Goal: Transaction & Acquisition: Purchase product/service

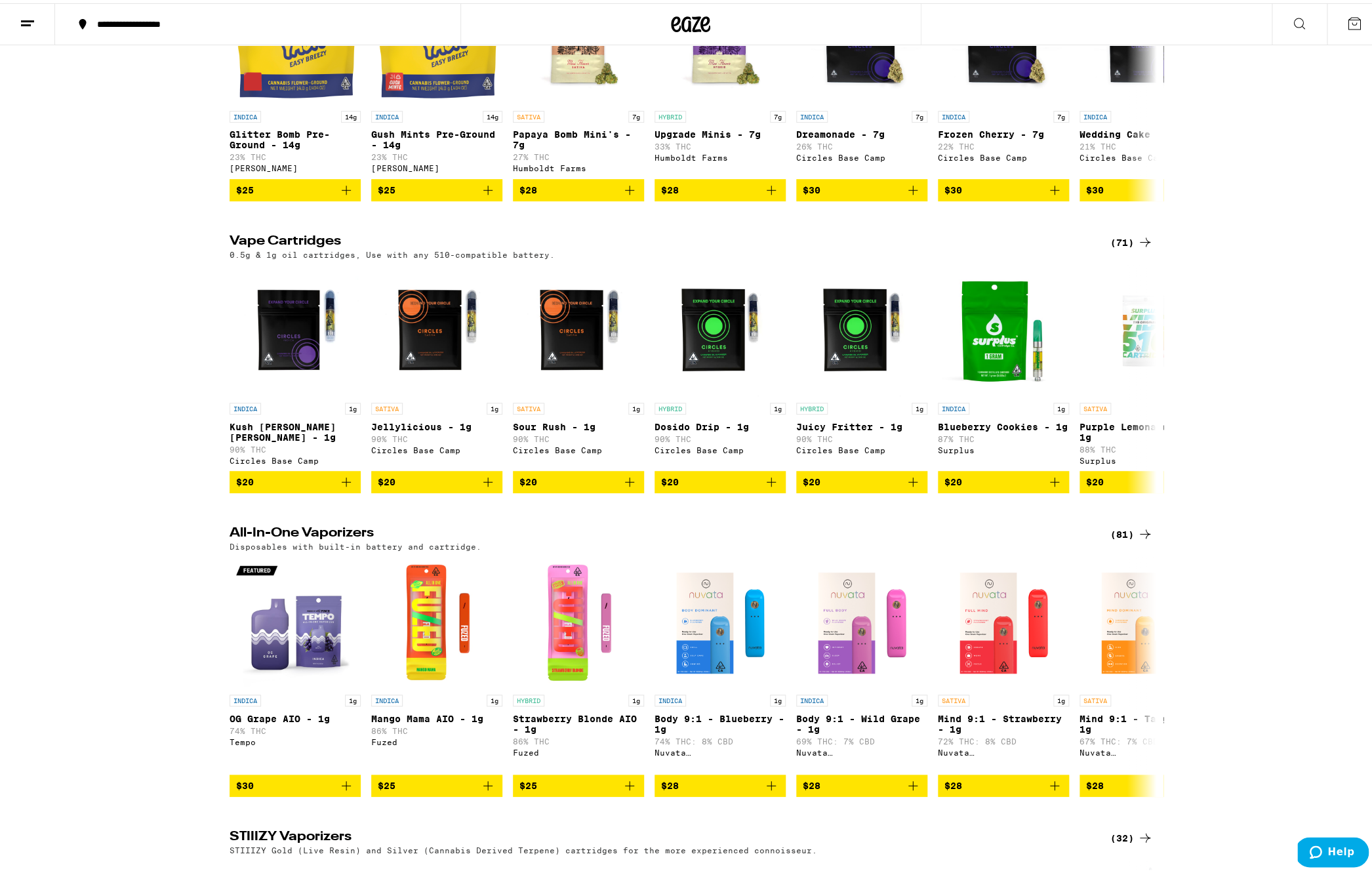
scroll to position [1154, 0]
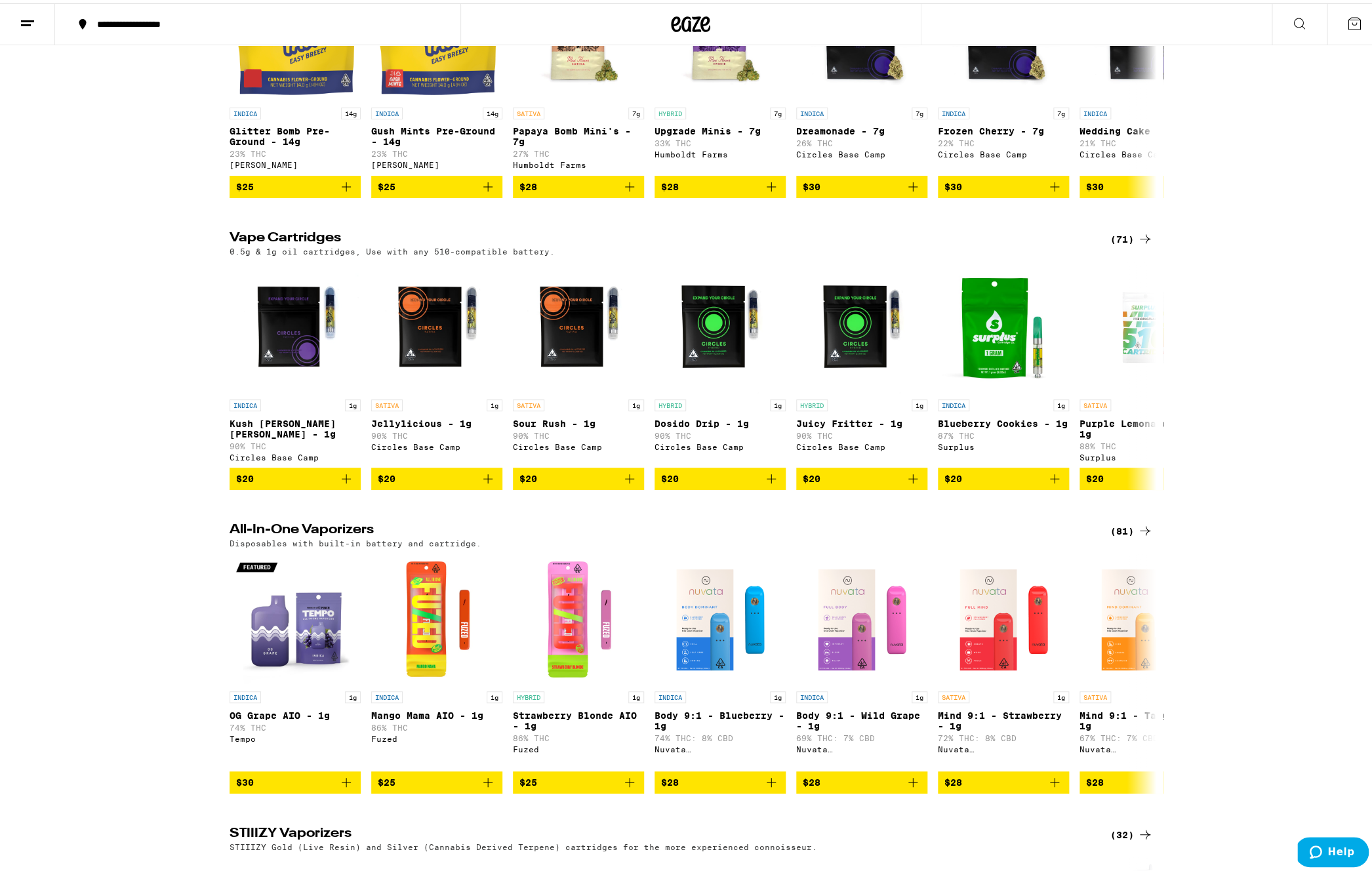
click at [1127, 535] on div "(81)" at bounding box center [1131, 527] width 43 height 16
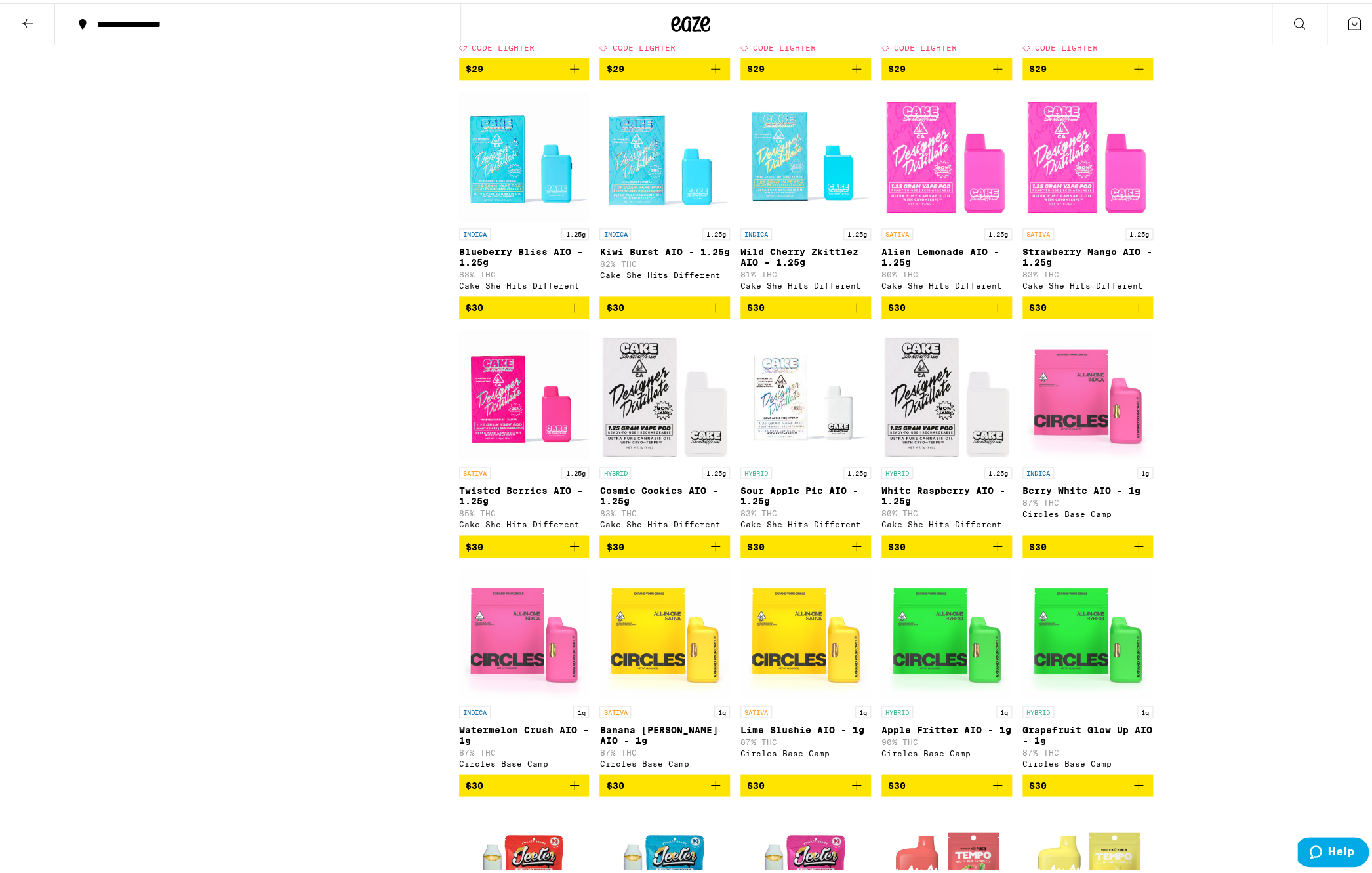
scroll to position [839, 0]
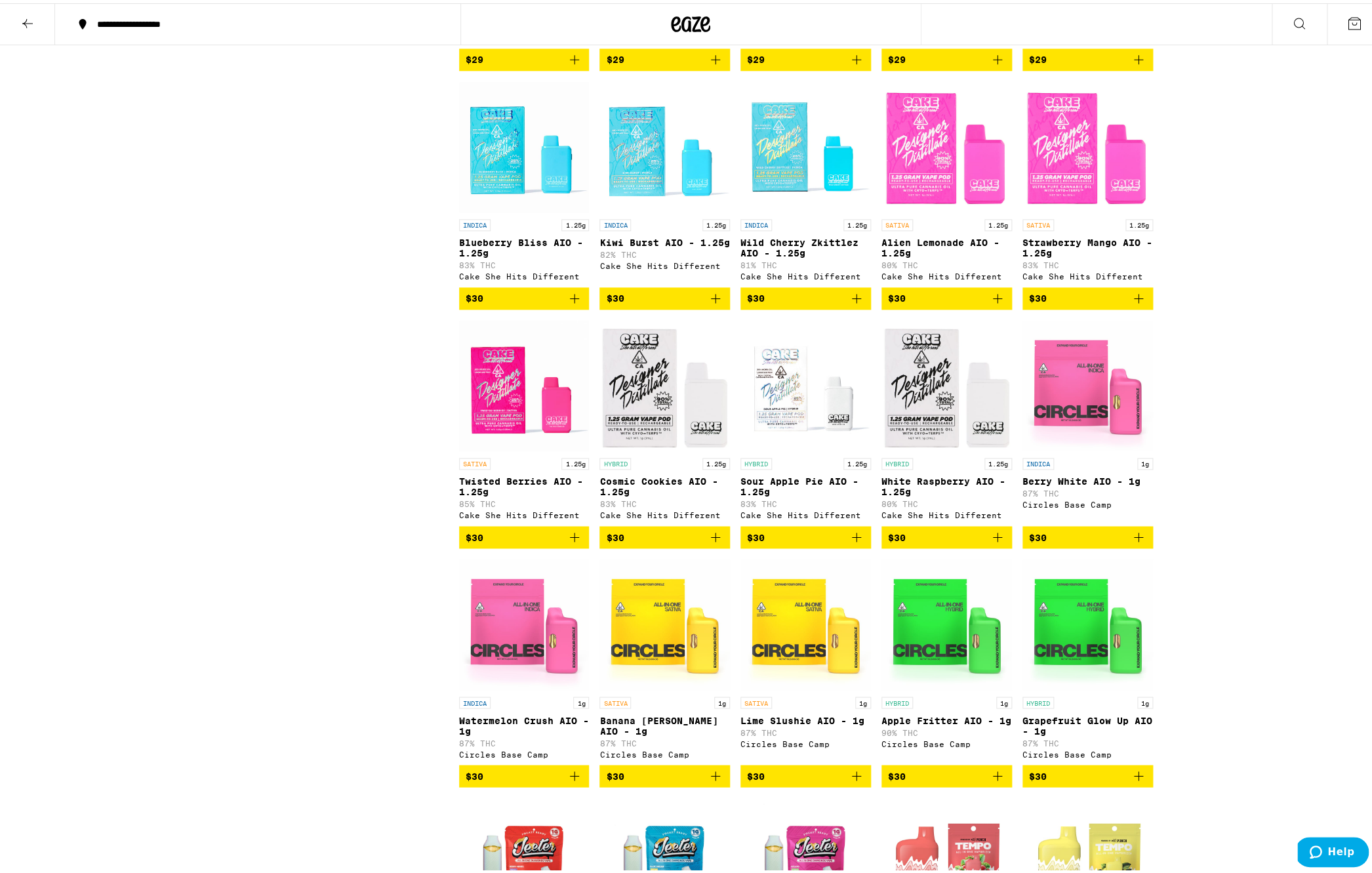
click at [714, 541] on icon "Add to bag" at bounding box center [715, 534] width 16 height 16
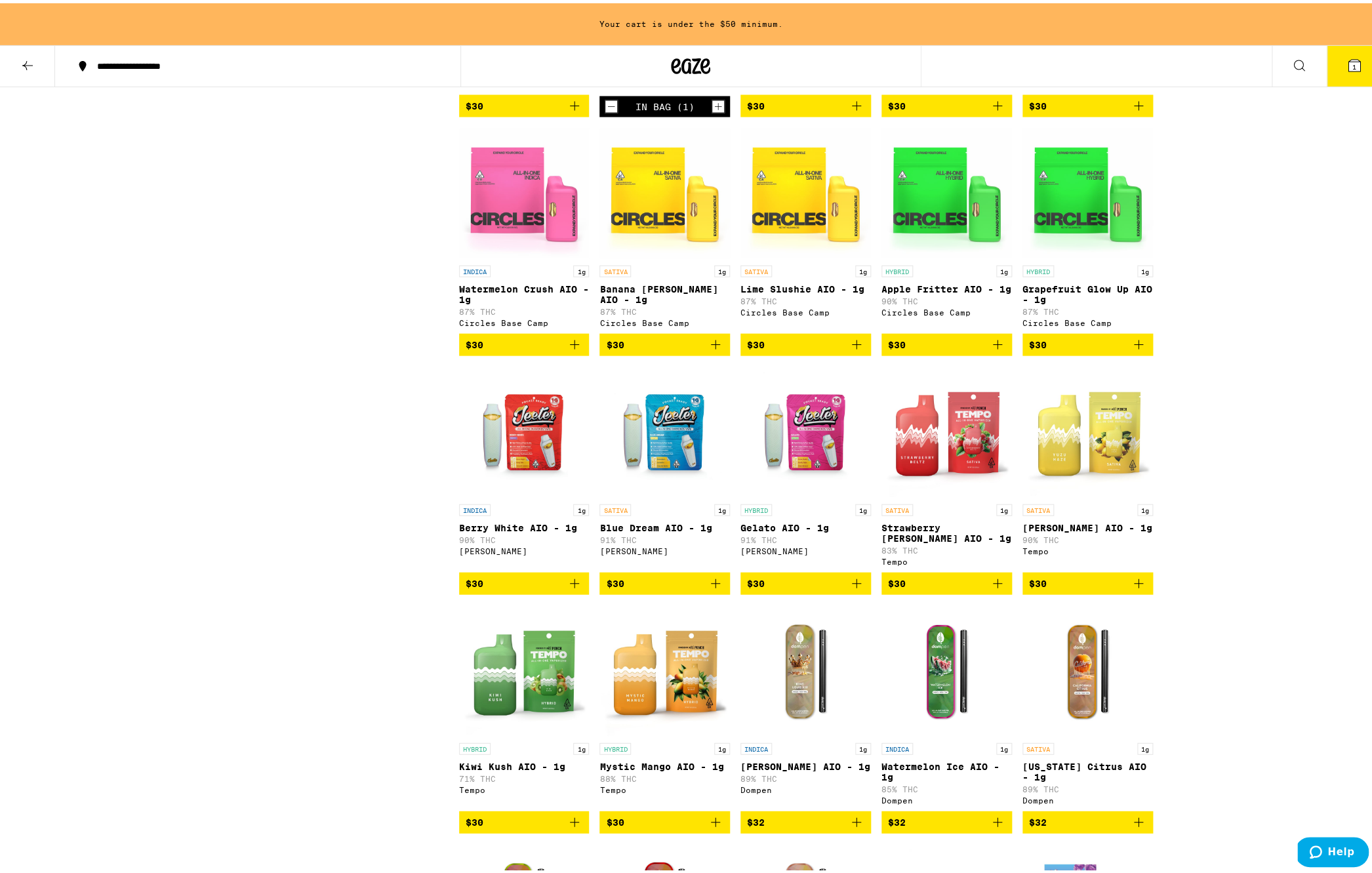
scroll to position [1322, 0]
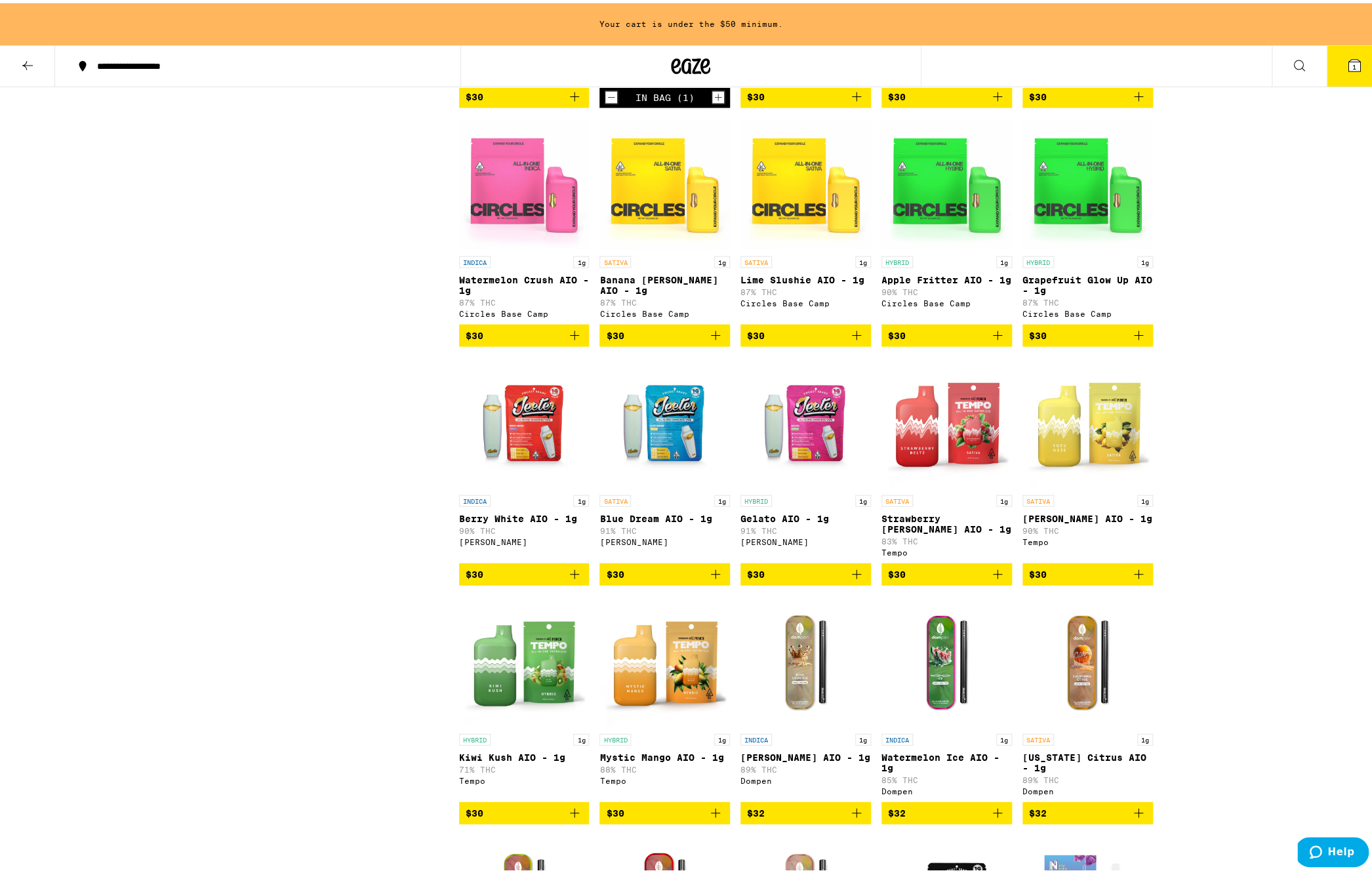
click at [713, 575] on icon "Add to bag" at bounding box center [715, 570] width 9 height 9
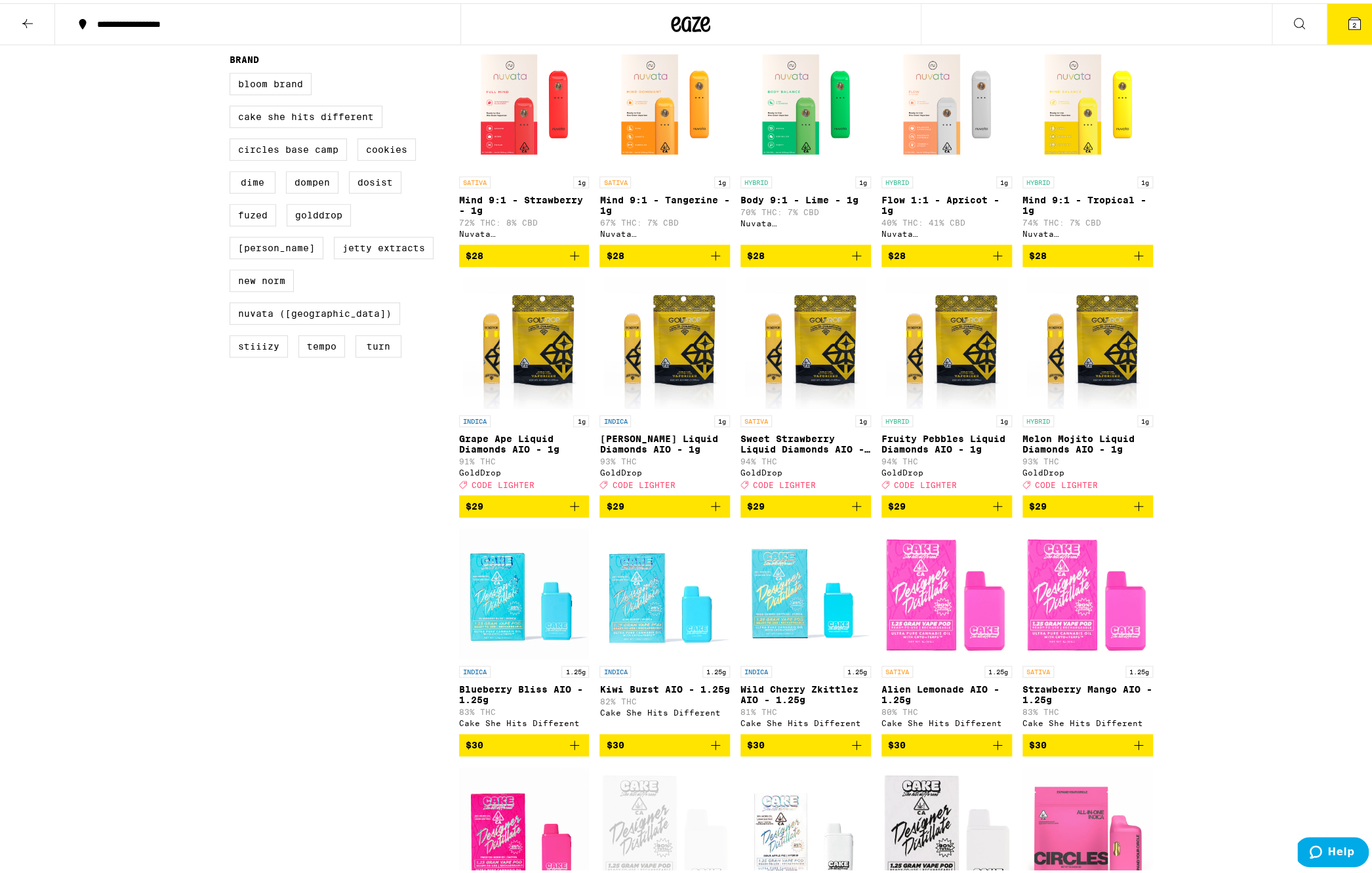
scroll to position [0, 0]
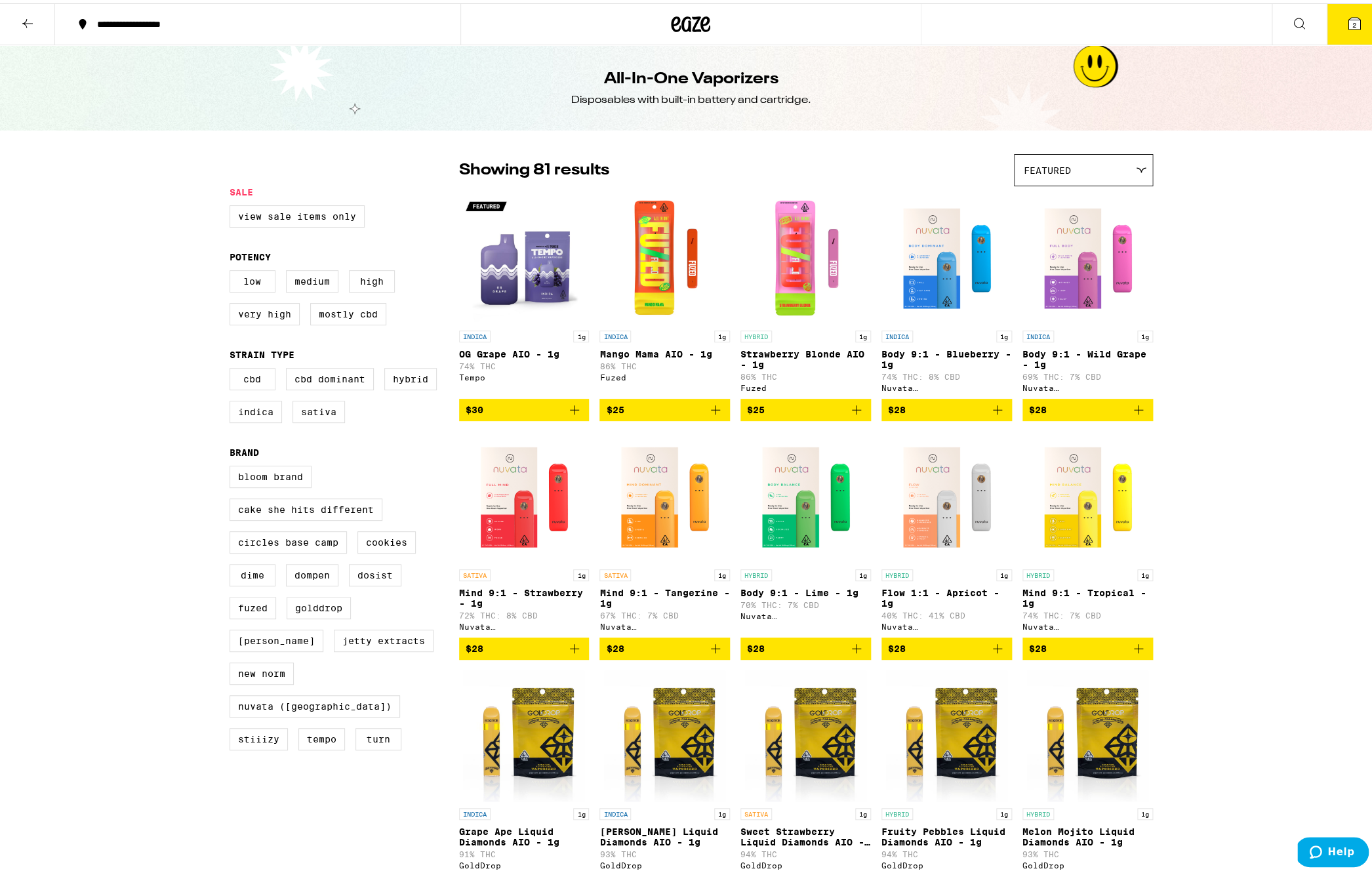
click at [33, 15] on icon at bounding box center [28, 20] width 16 height 16
click at [36, 21] on icon at bounding box center [28, 20] width 16 height 16
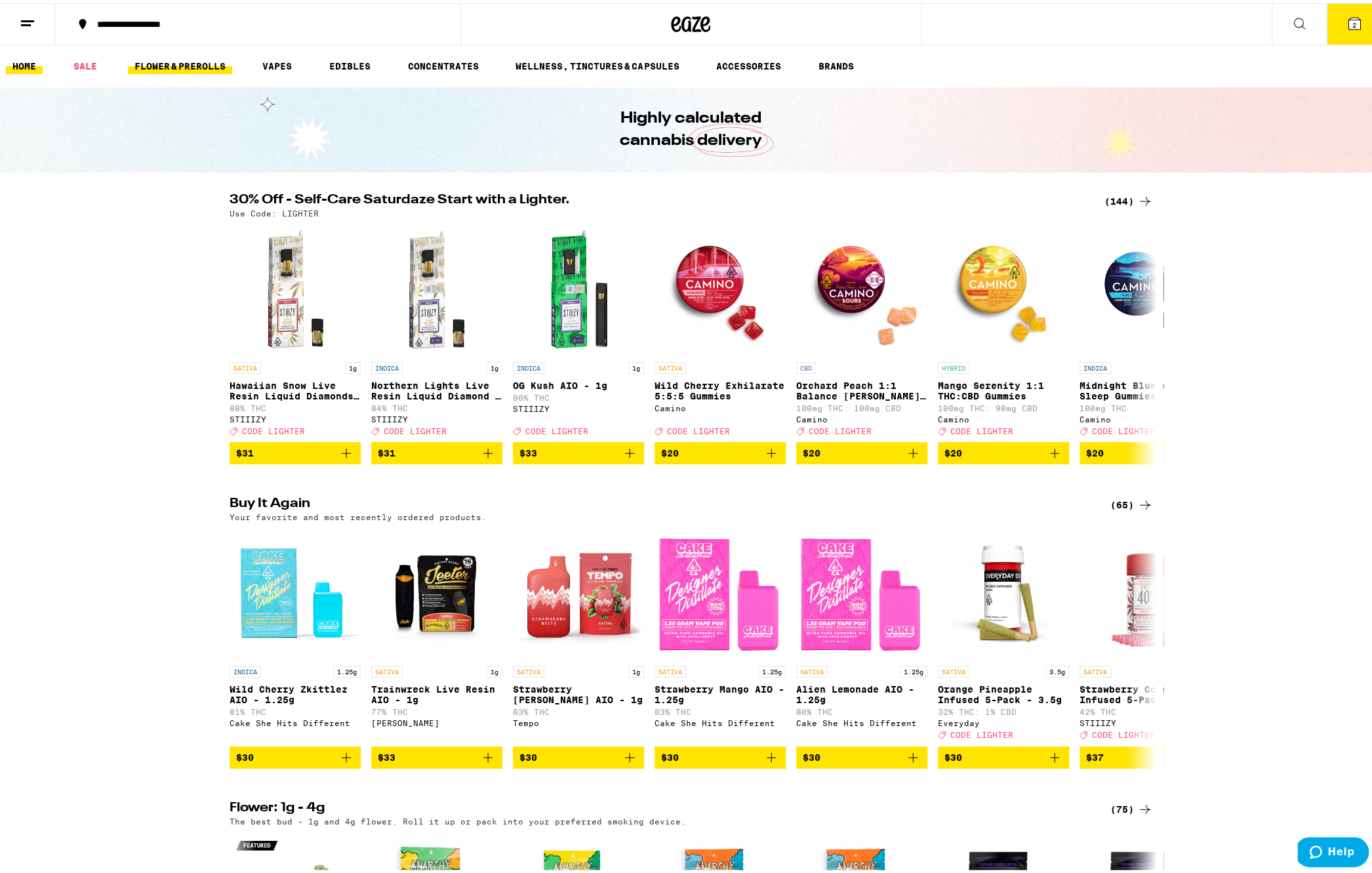
click at [173, 57] on link "FLOWER & PREROLLS" at bounding box center [180, 63] width 104 height 16
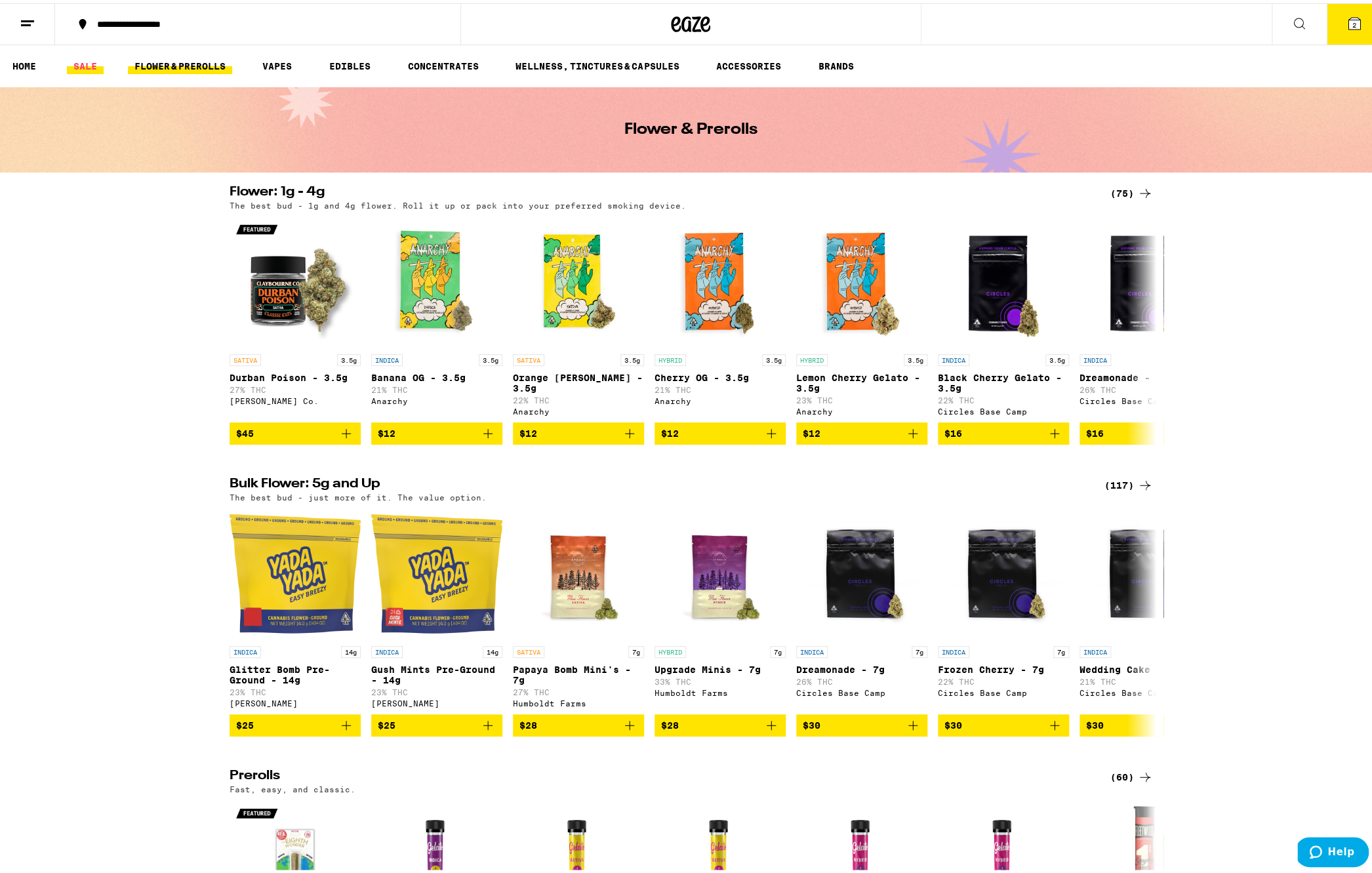
click at [97, 66] on link "SALE" at bounding box center [86, 63] width 37 height 16
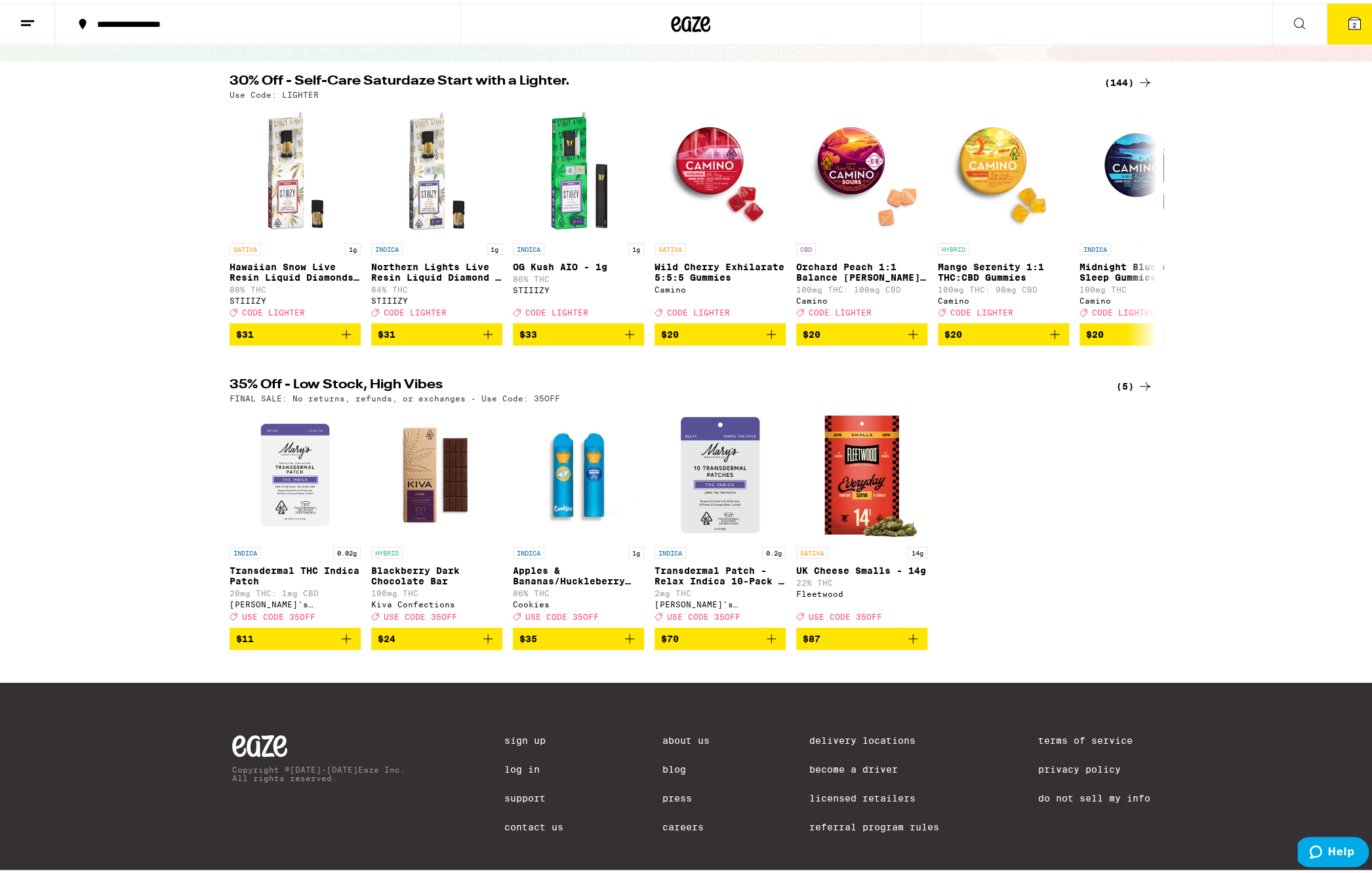
scroll to position [126, 0]
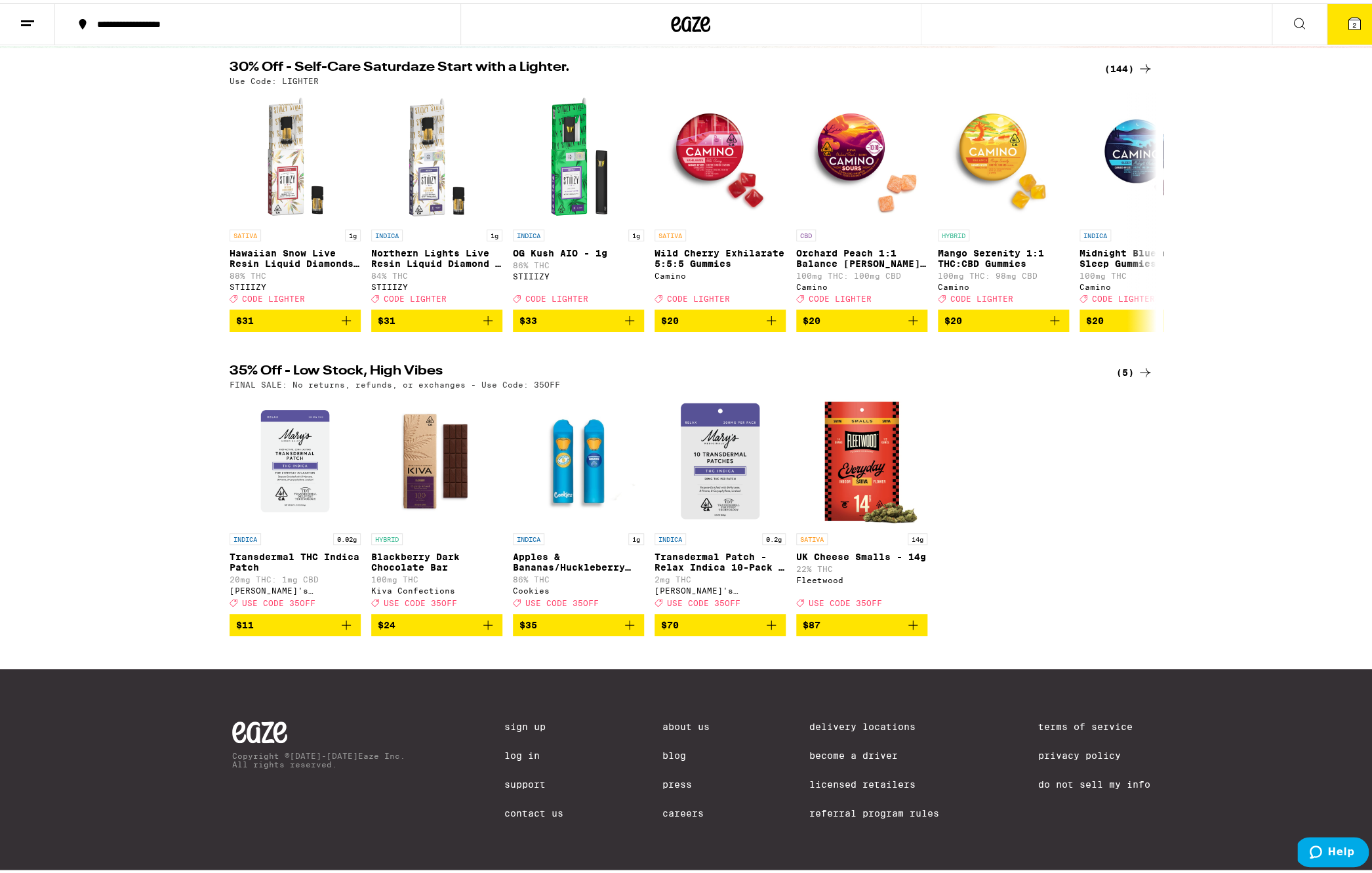
click at [1125, 61] on div "(144)" at bounding box center [1129, 66] width 49 height 16
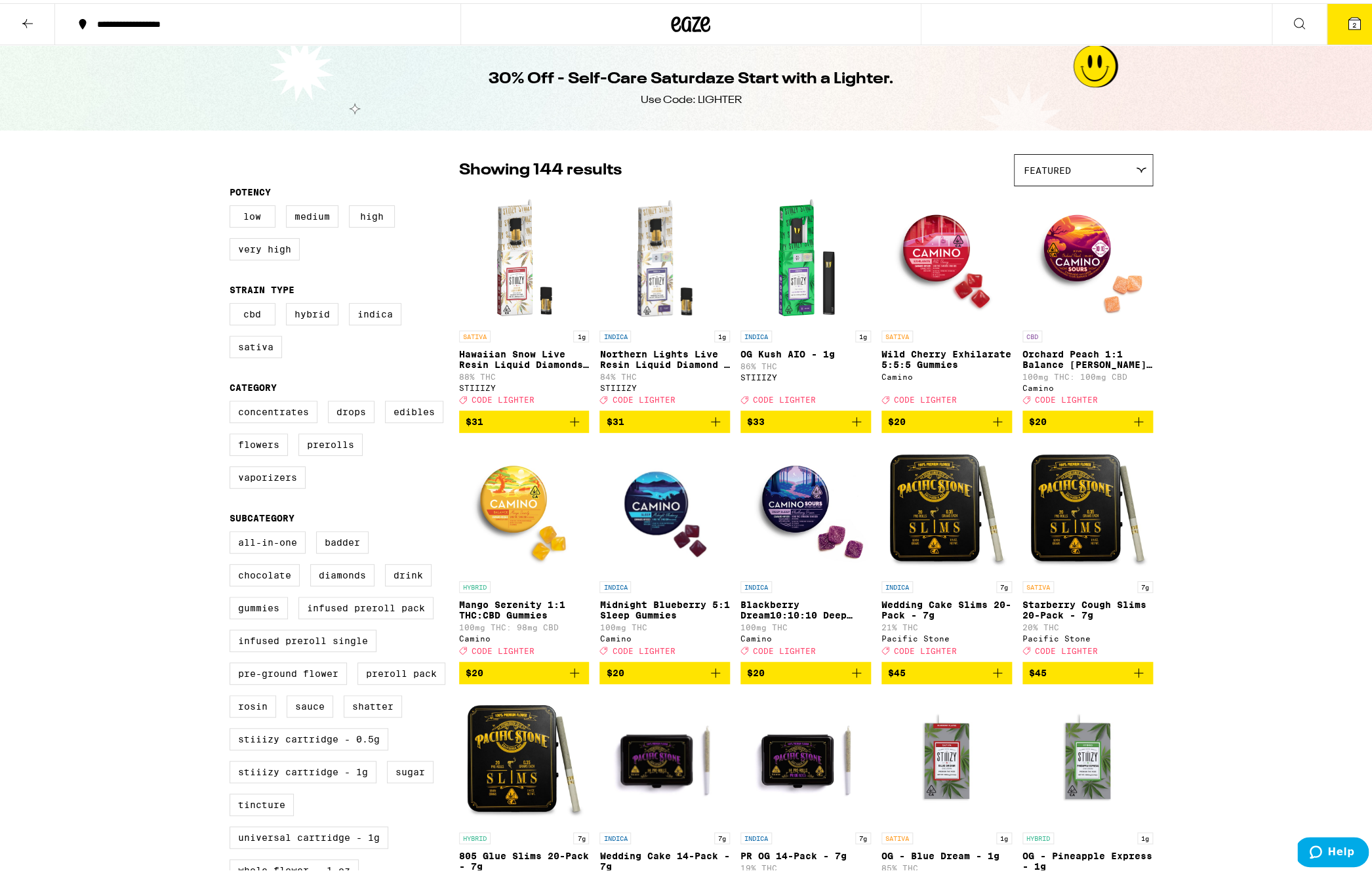
click at [1138, 678] on icon "Add to bag" at bounding box center [1138, 670] width 16 height 16
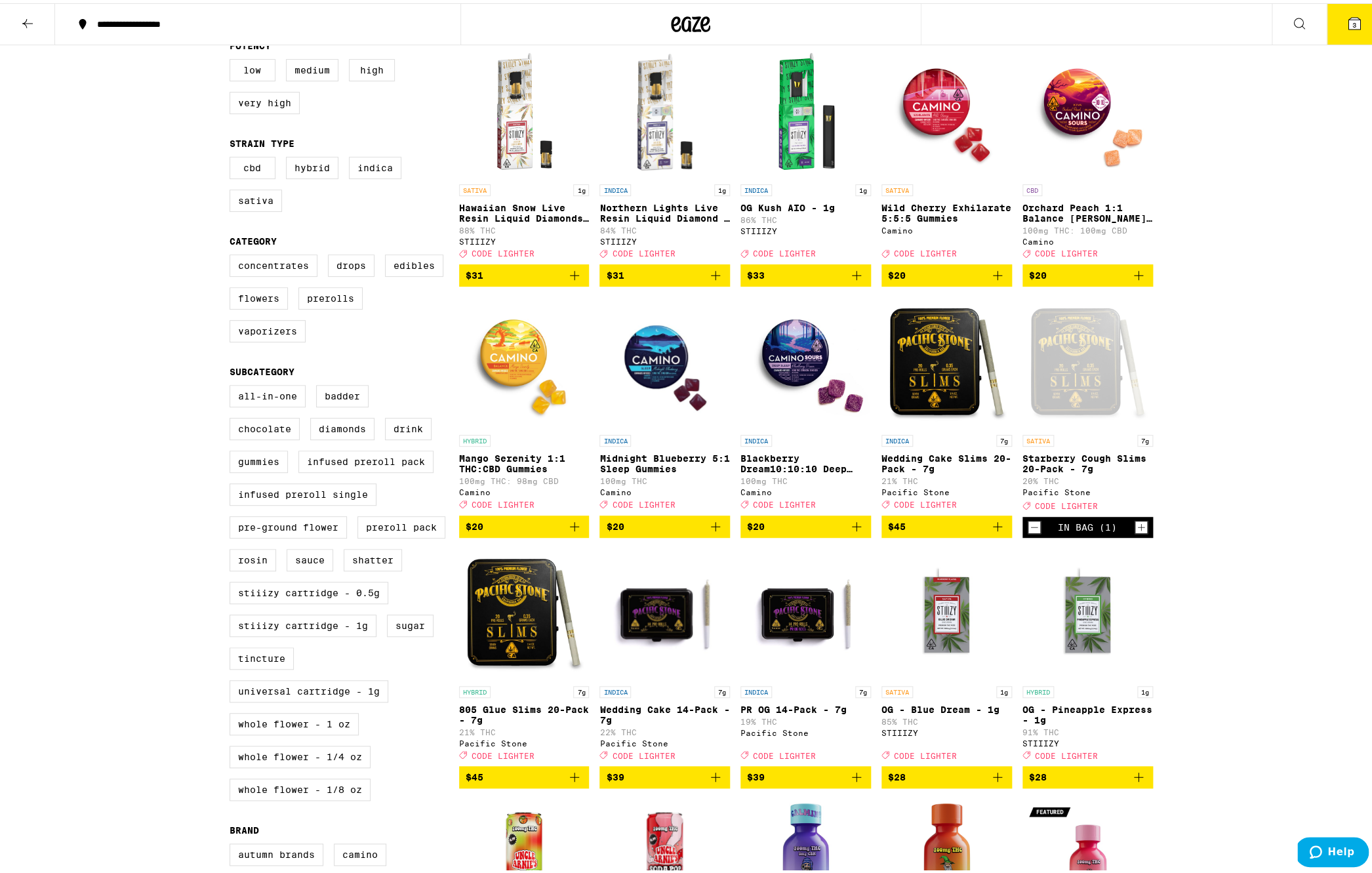
scroll to position [147, 0]
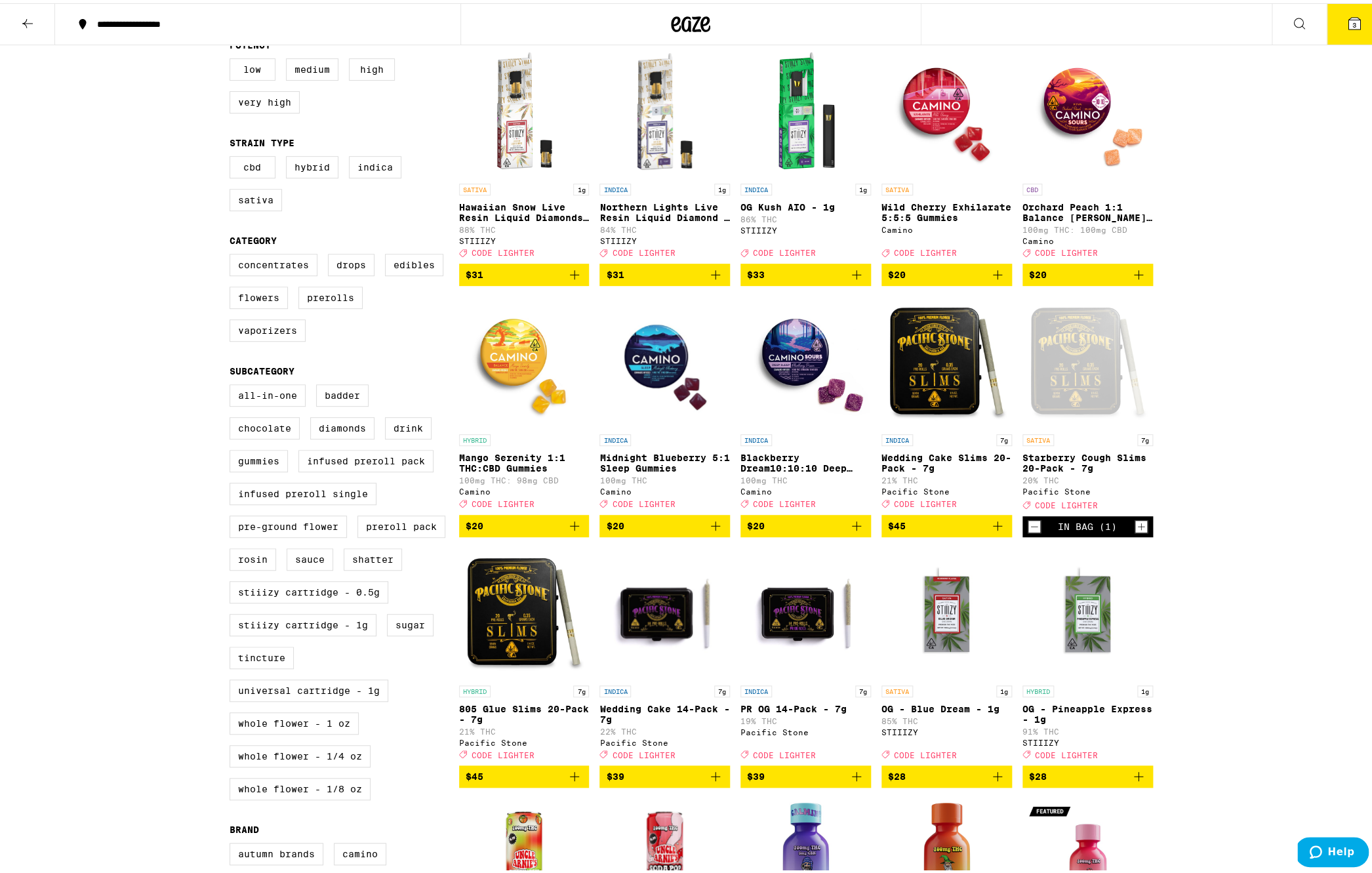
click at [571, 781] on icon "Add to bag" at bounding box center [574, 773] width 16 height 16
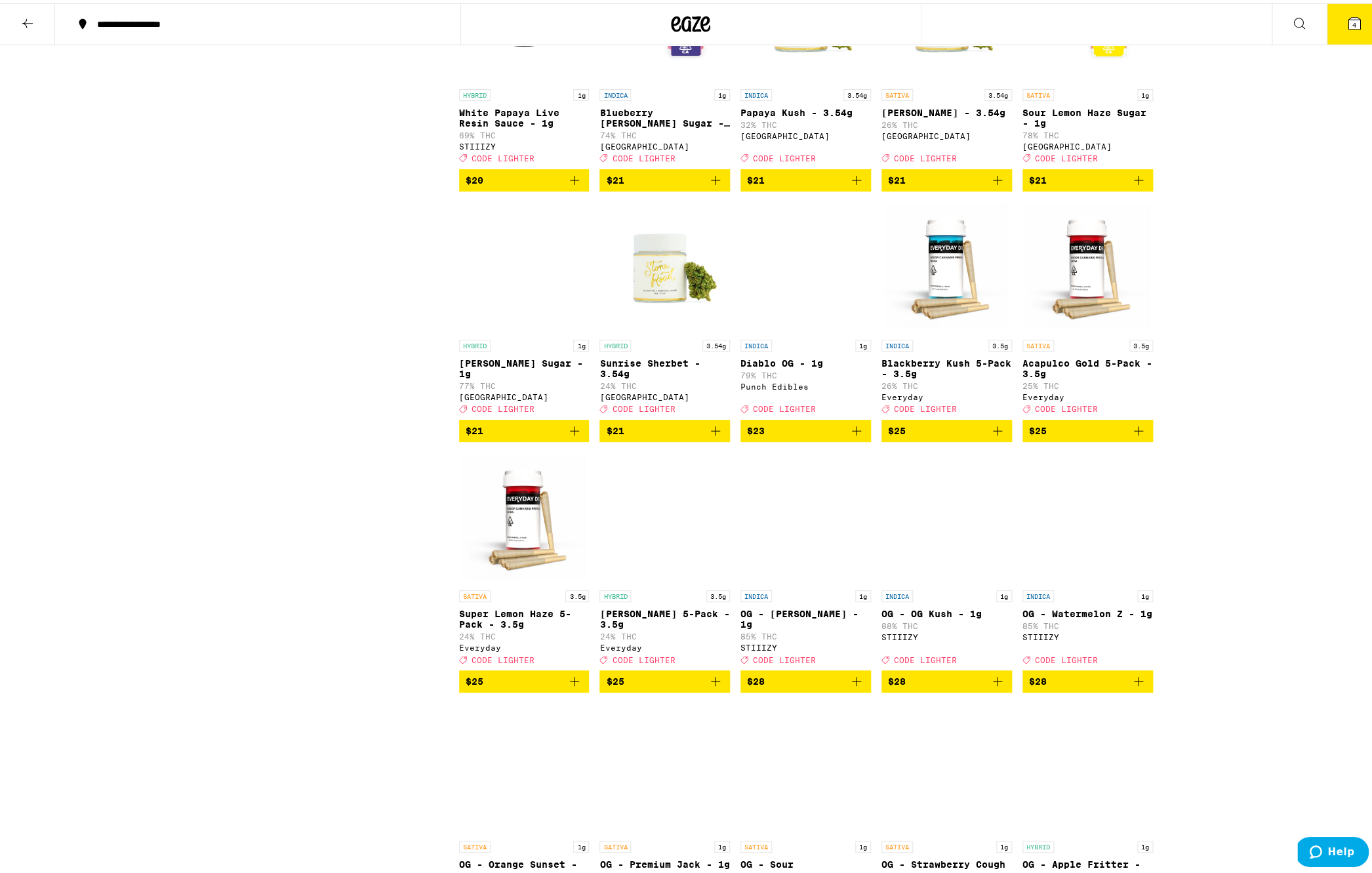
scroll to position [2749, 0]
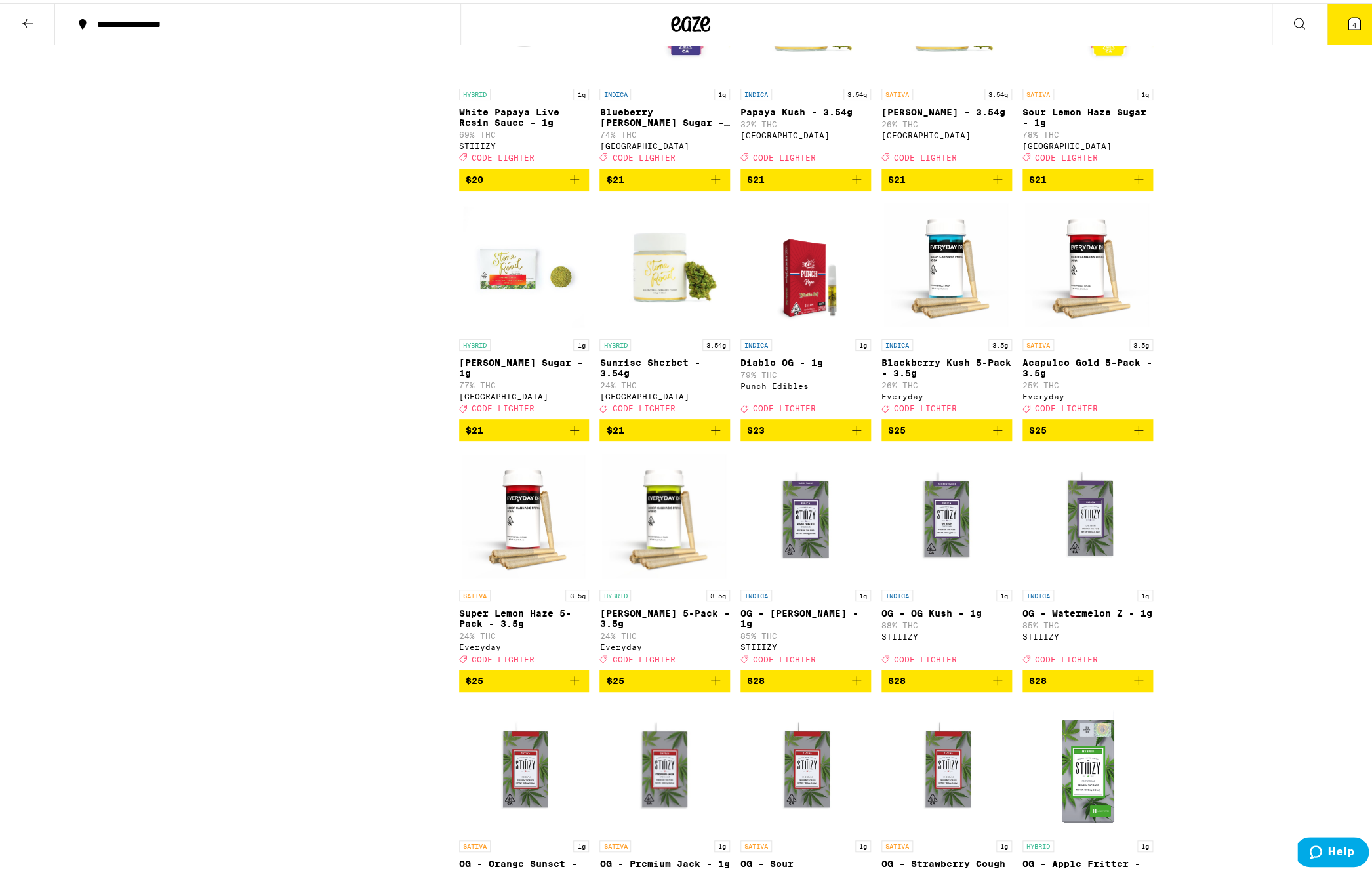
click at [1136, 435] on icon "Add to bag" at bounding box center [1138, 427] width 16 height 16
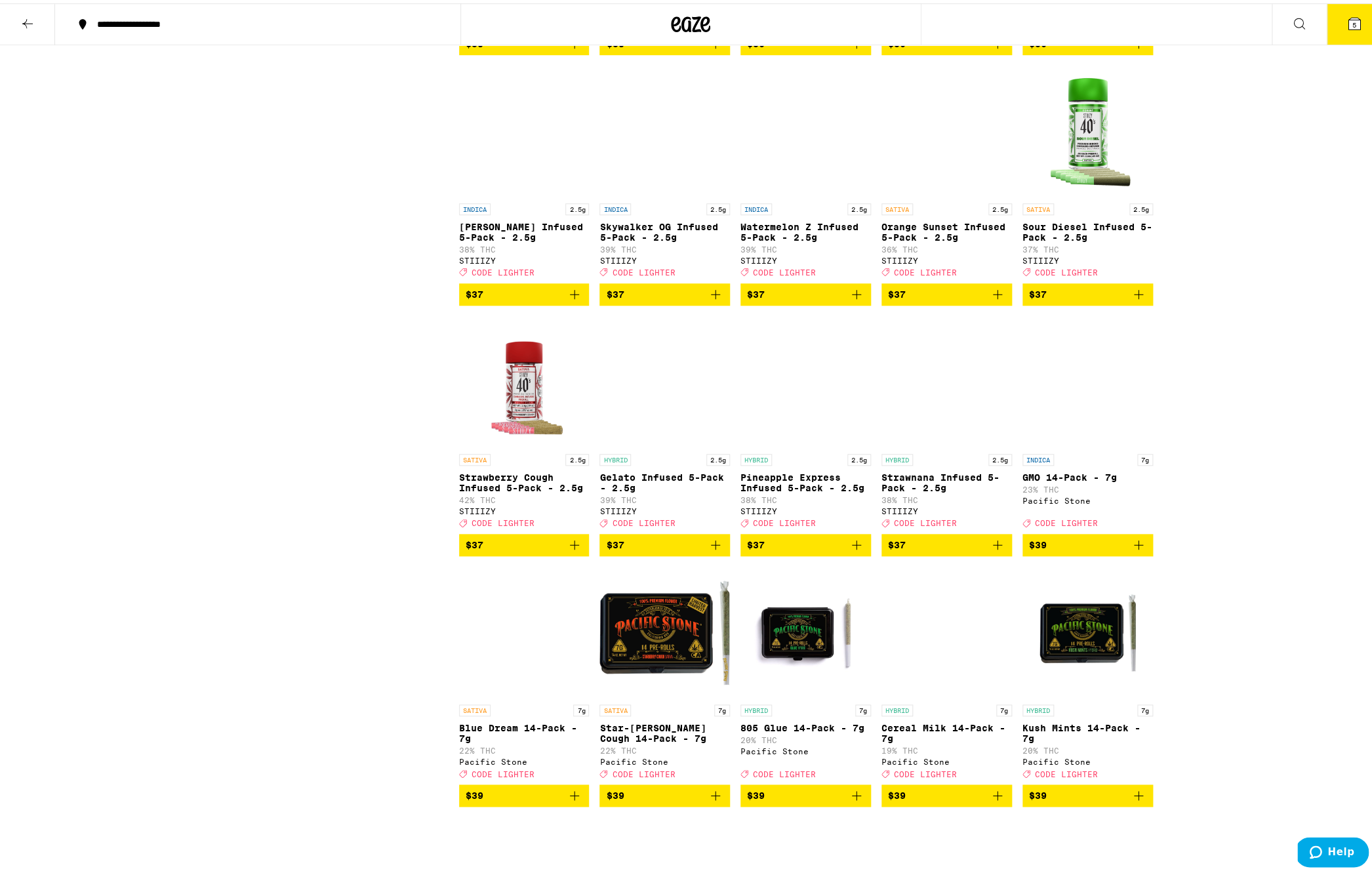
scroll to position [5392, 0]
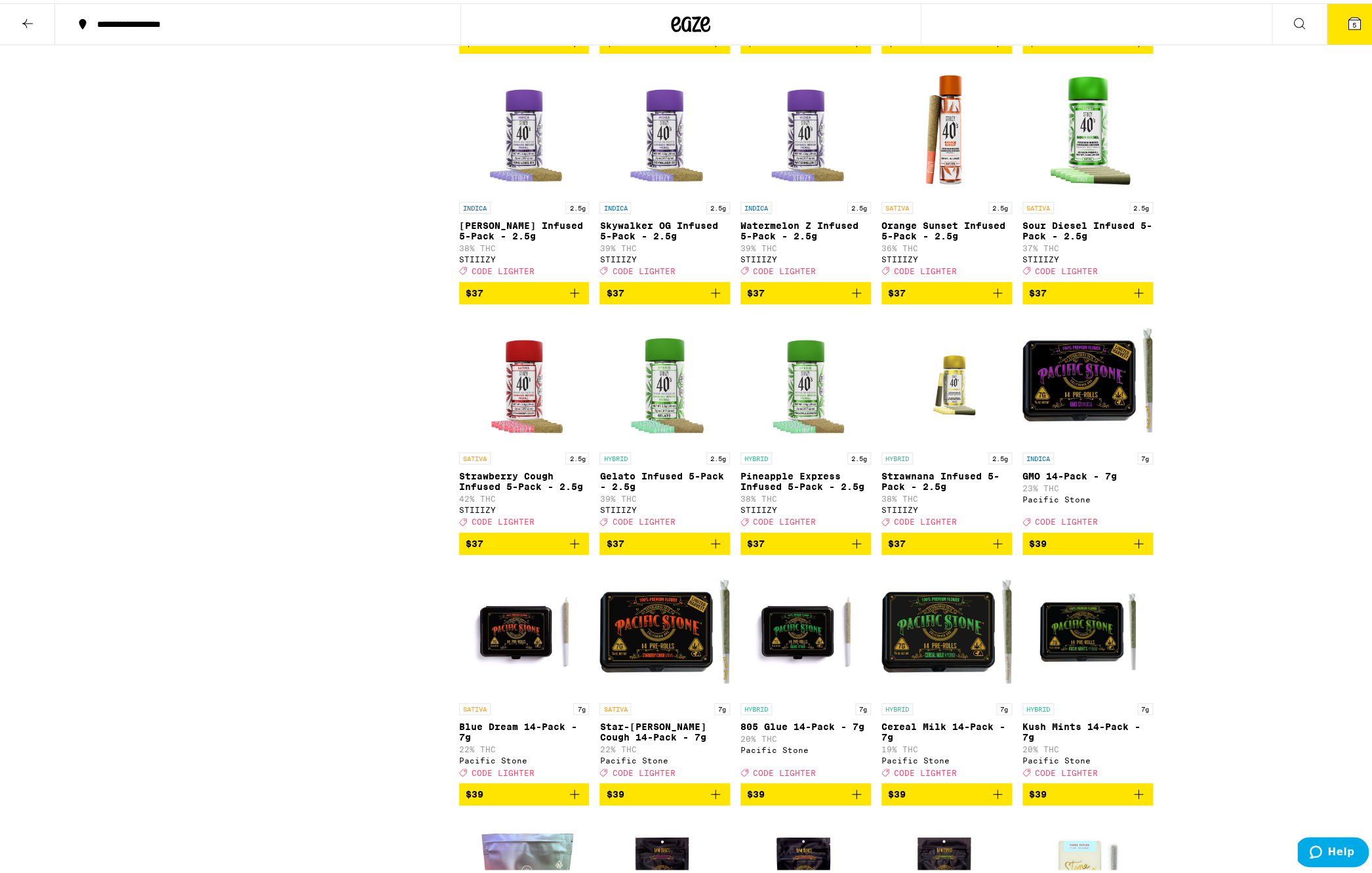
click at [998, 548] on icon "Add to bag" at bounding box center [998, 540] width 16 height 16
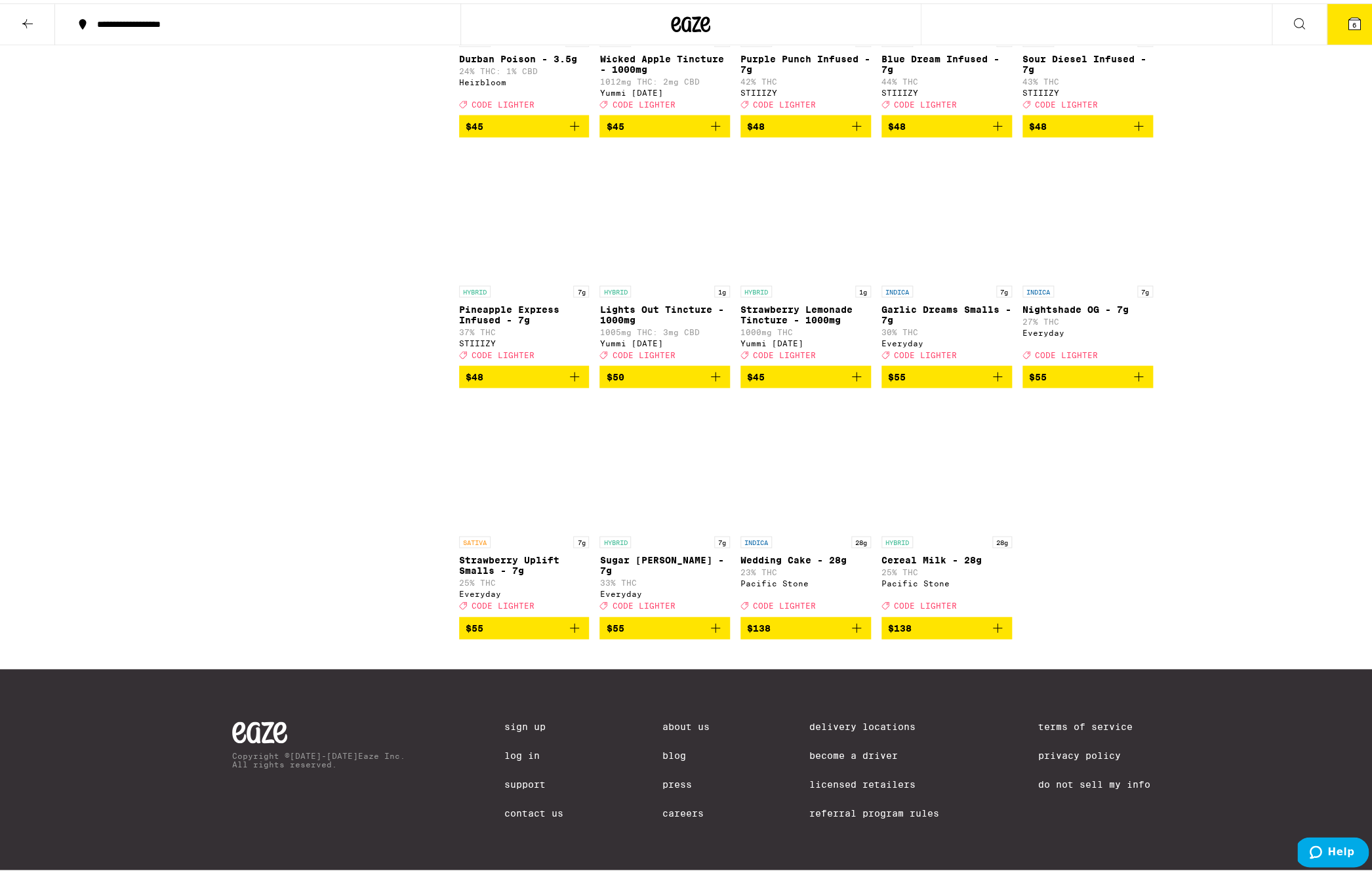
scroll to position [7060, 0]
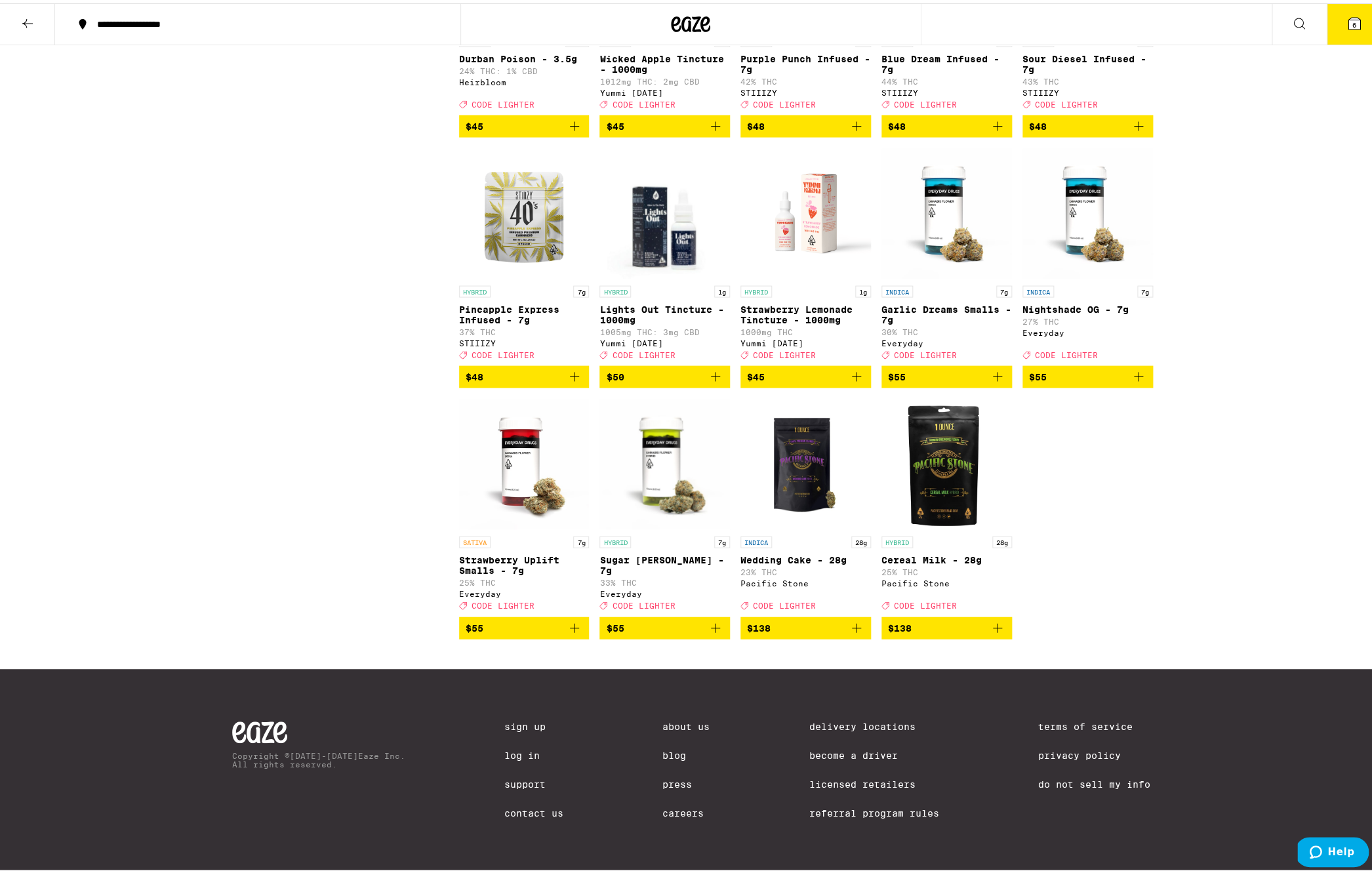
click at [1348, 20] on icon at bounding box center [1354, 20] width 12 height 12
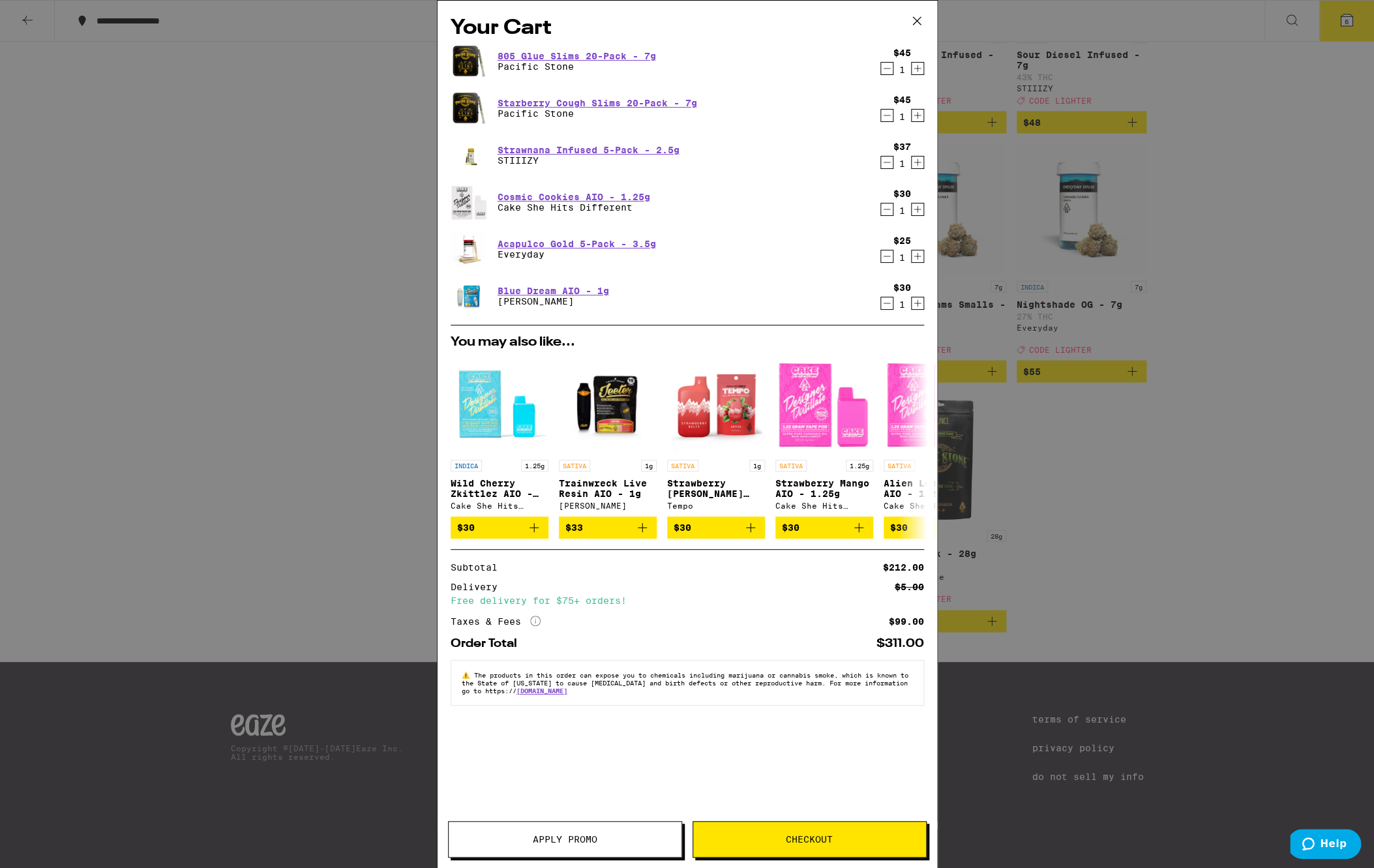
click at [554, 832] on button "Apply Promo" at bounding box center [565, 839] width 234 height 37
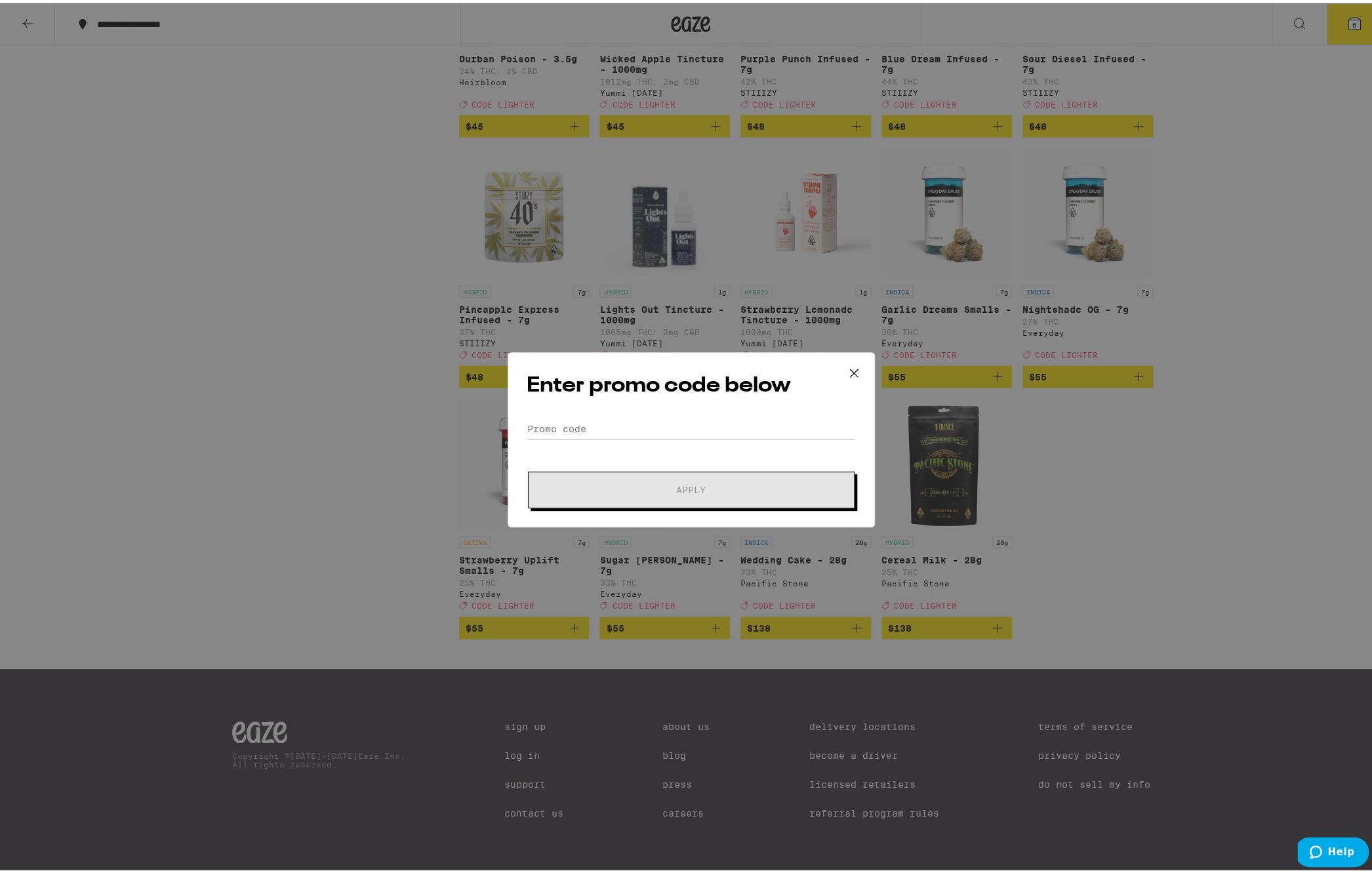
click at [561, 387] on h2 "Enter promo code below" at bounding box center [691, 382] width 329 height 30
click at [566, 416] on input "Promo Code" at bounding box center [691, 426] width 329 height 20
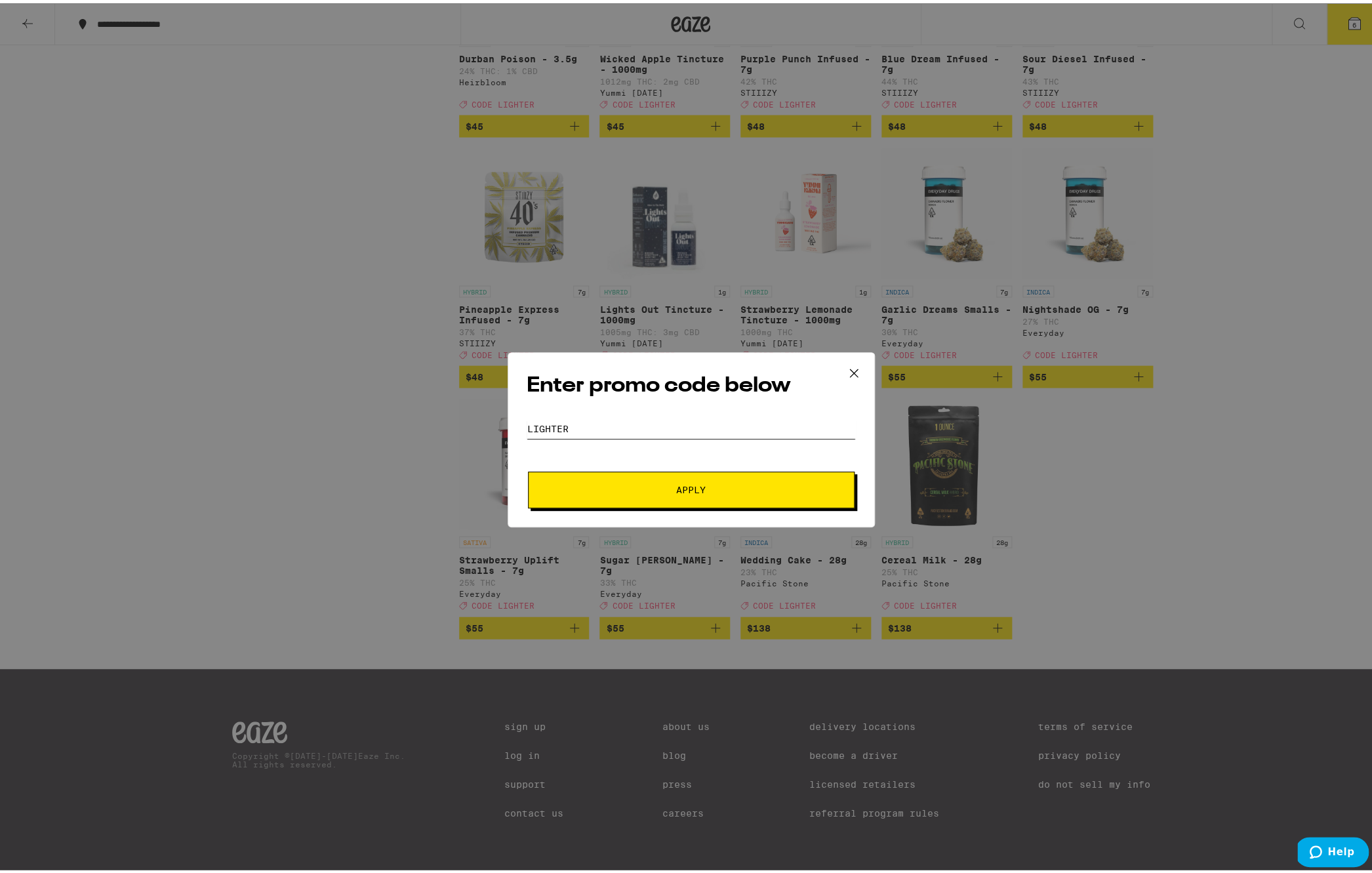
type input "lighter"
click at [528, 468] on button "Apply" at bounding box center [691, 487] width 326 height 37
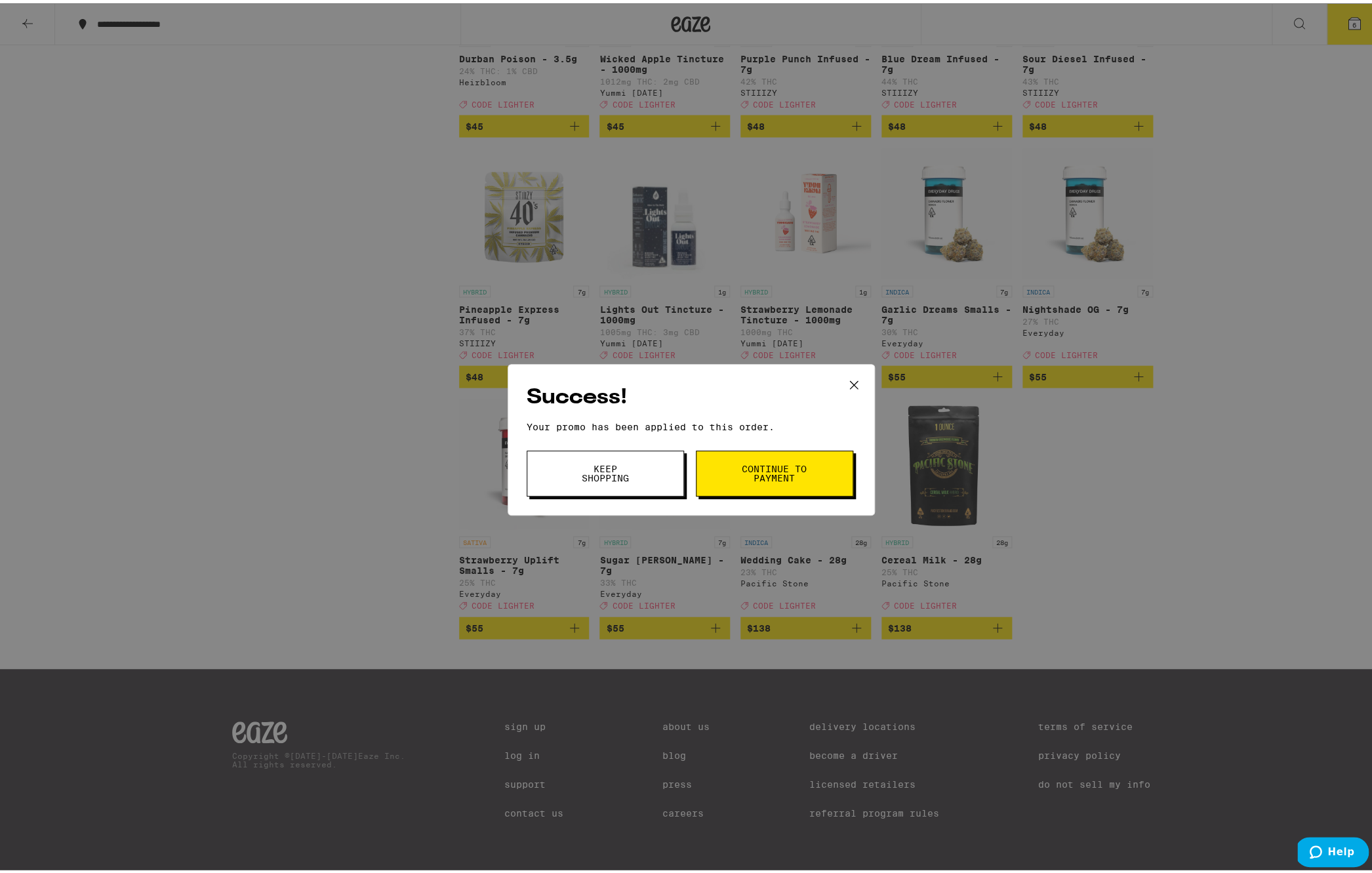
click at [751, 480] on span "Continue to payment" at bounding box center [775, 470] width 67 height 18
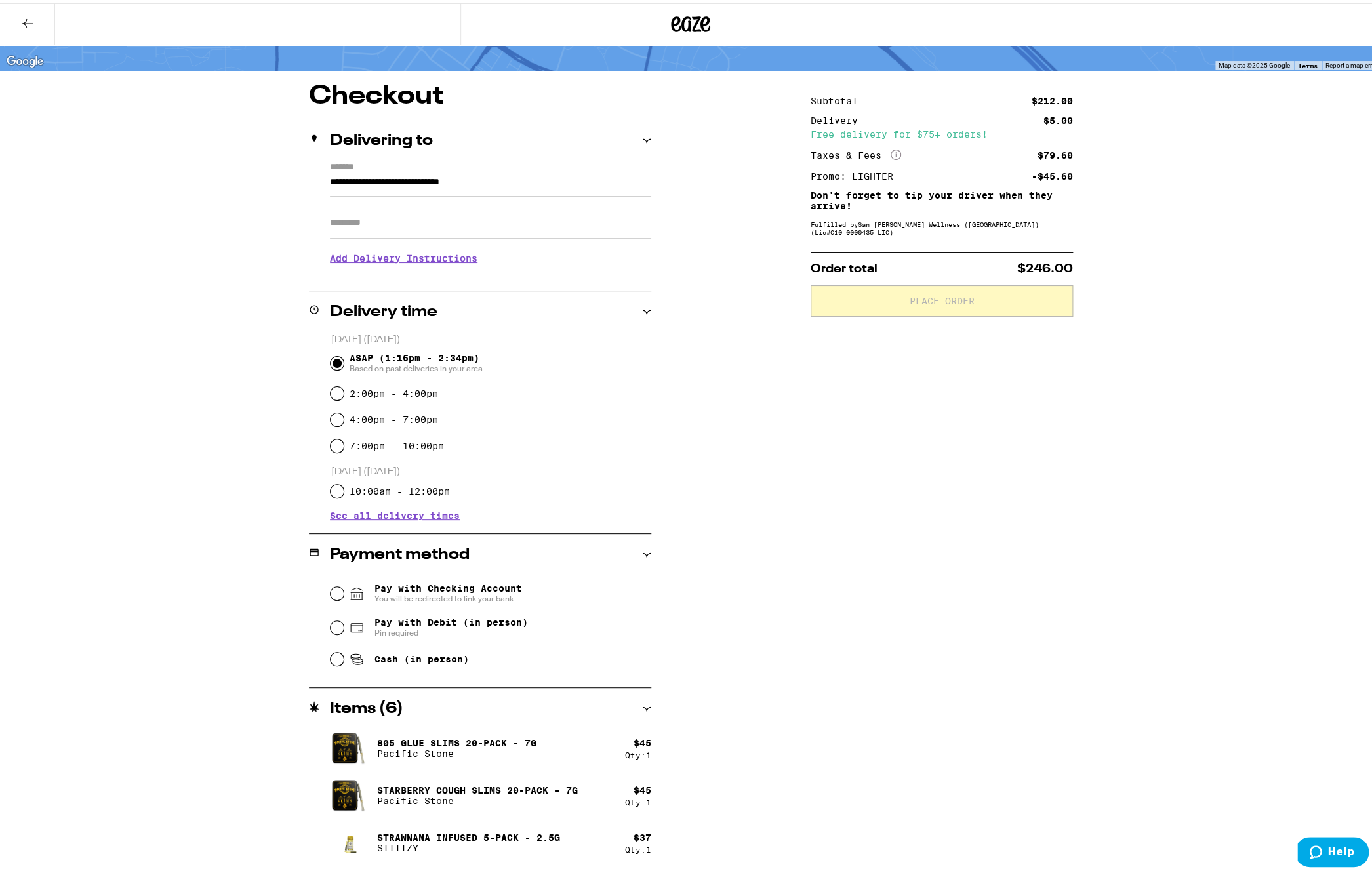
scroll to position [84, 0]
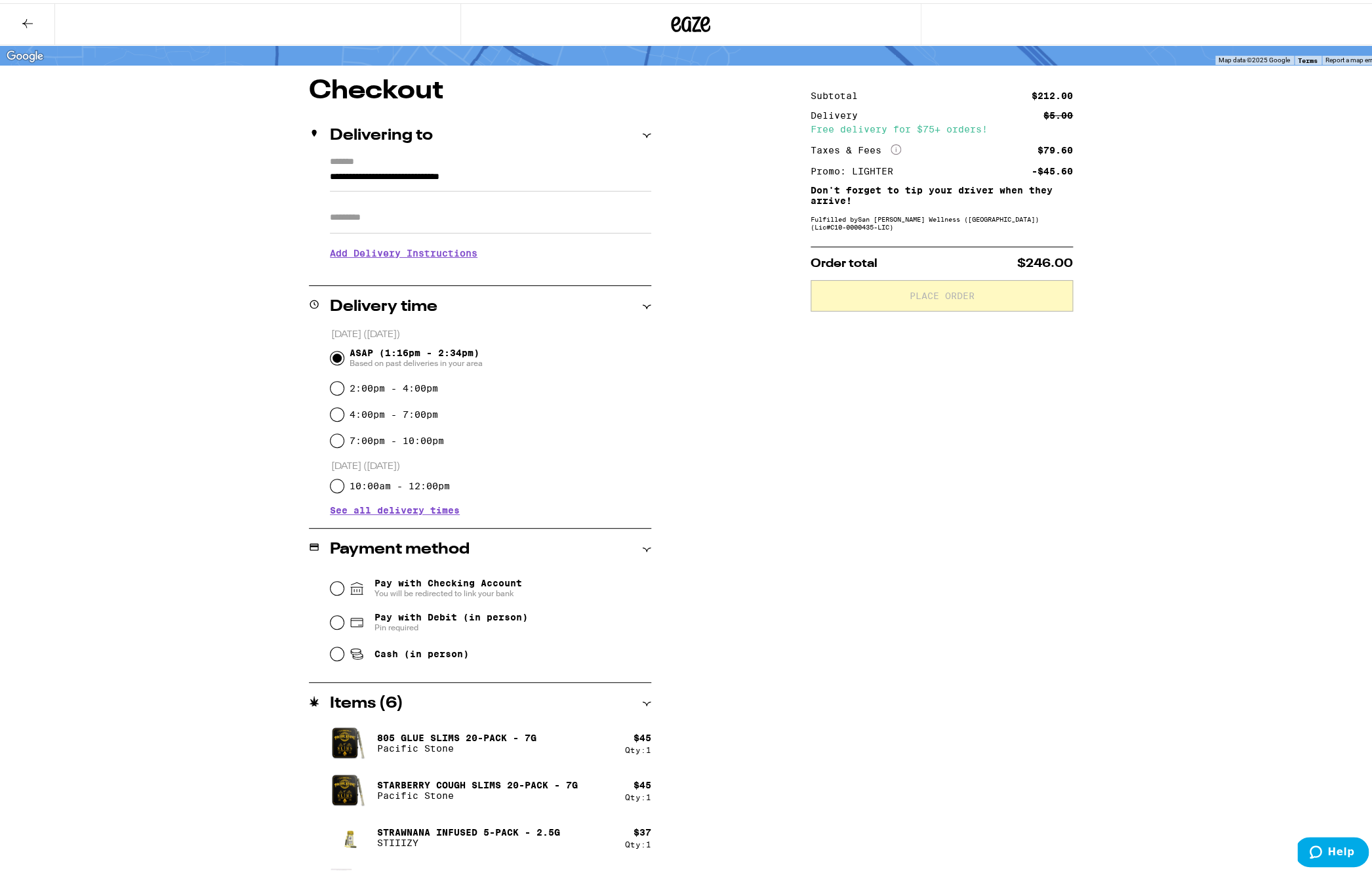
click at [38, 20] on button at bounding box center [28, 21] width 55 height 41
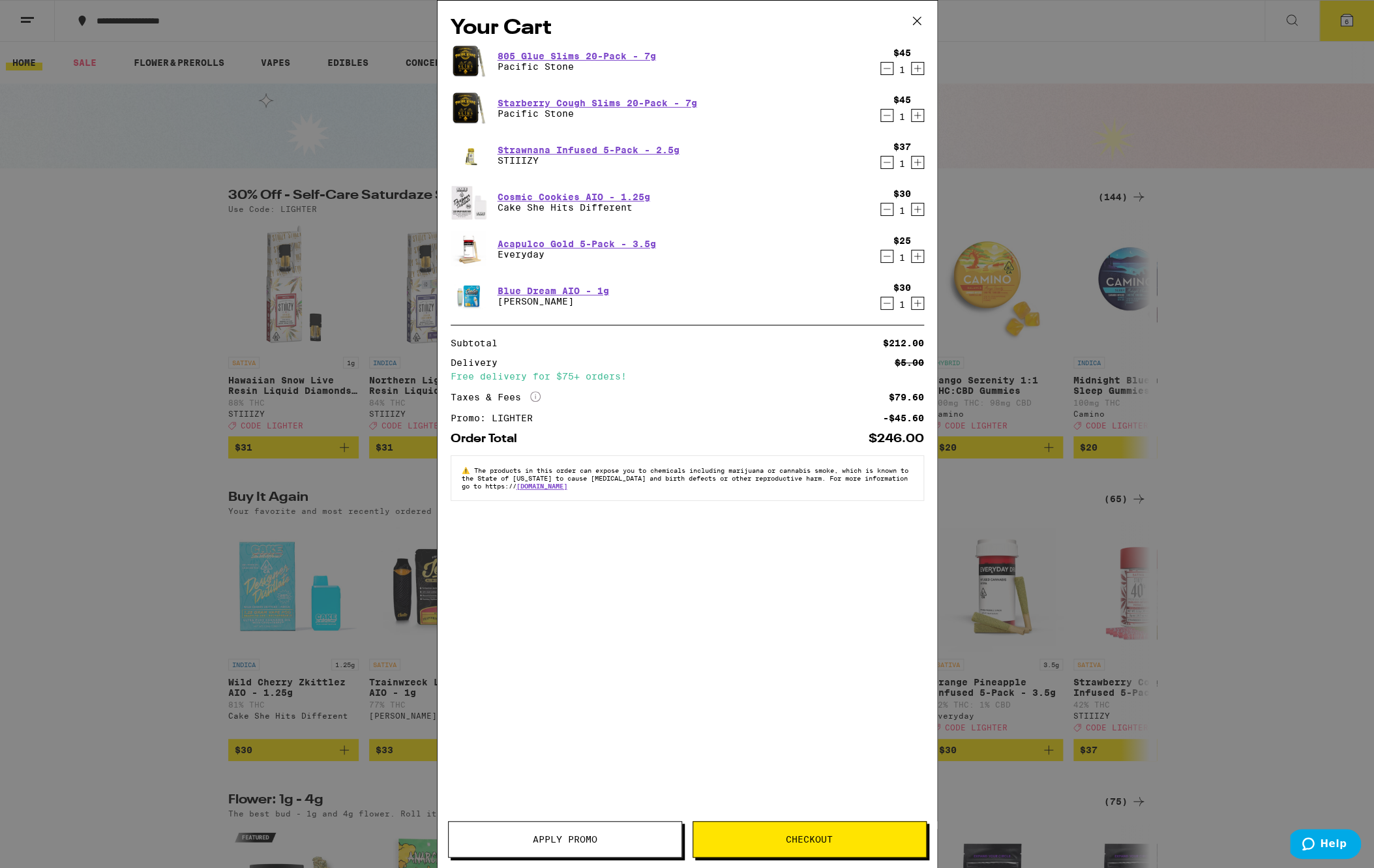
click at [888, 114] on icon "Decrement" at bounding box center [887, 115] width 12 height 16
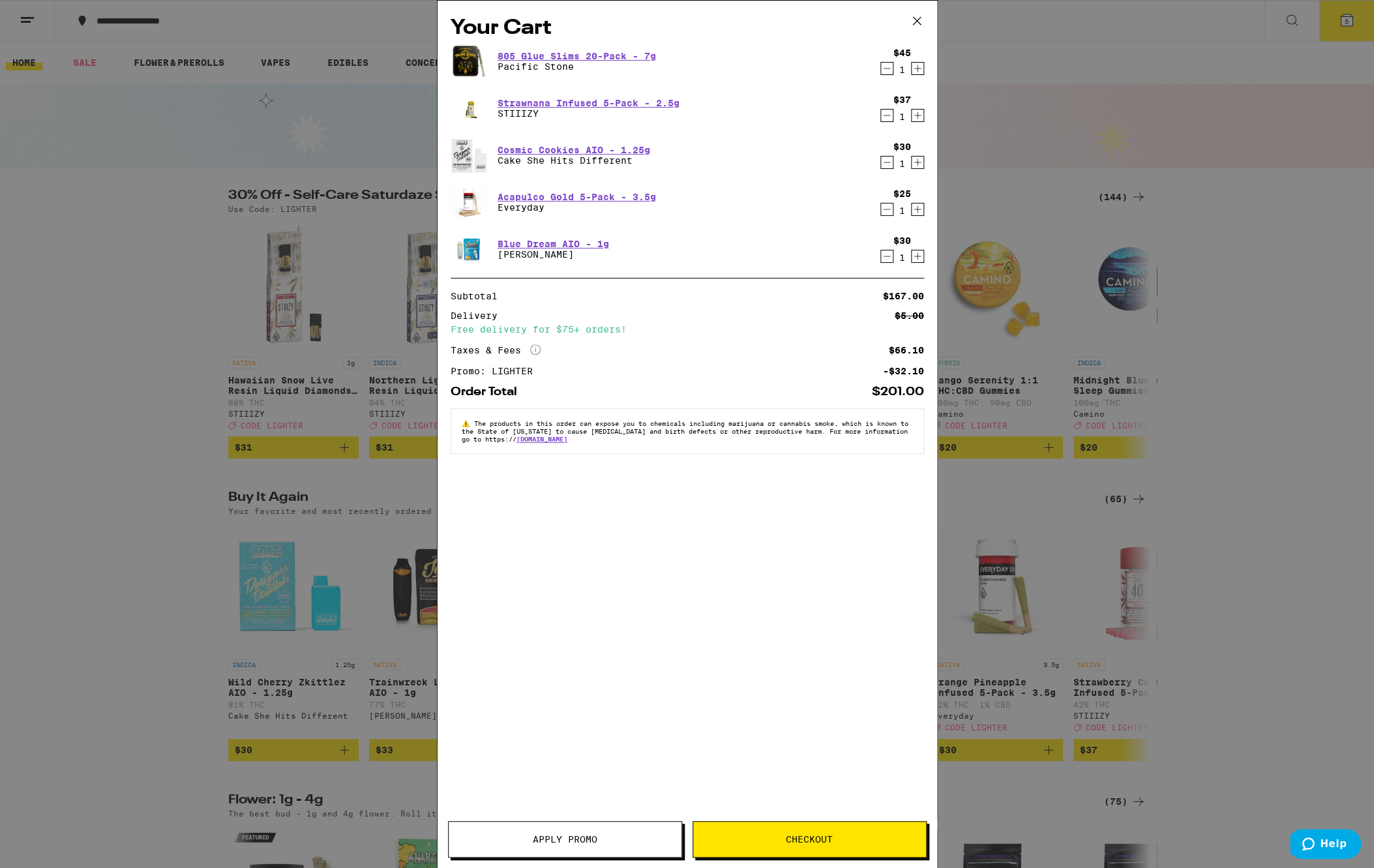
click at [883, 256] on icon "Decrement" at bounding box center [887, 256] width 12 height 16
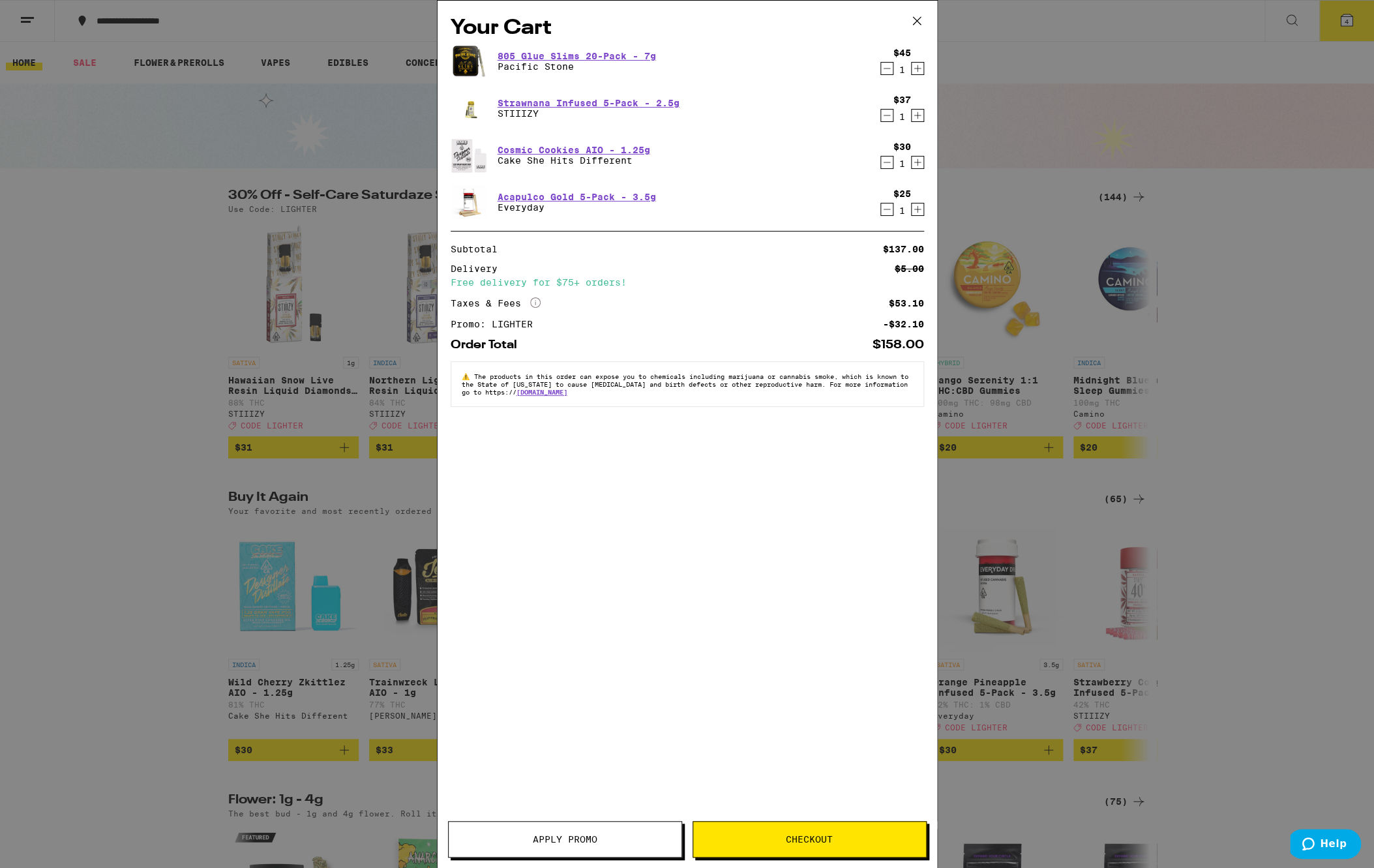
click at [799, 825] on button "Checkout" at bounding box center [809, 839] width 234 height 37
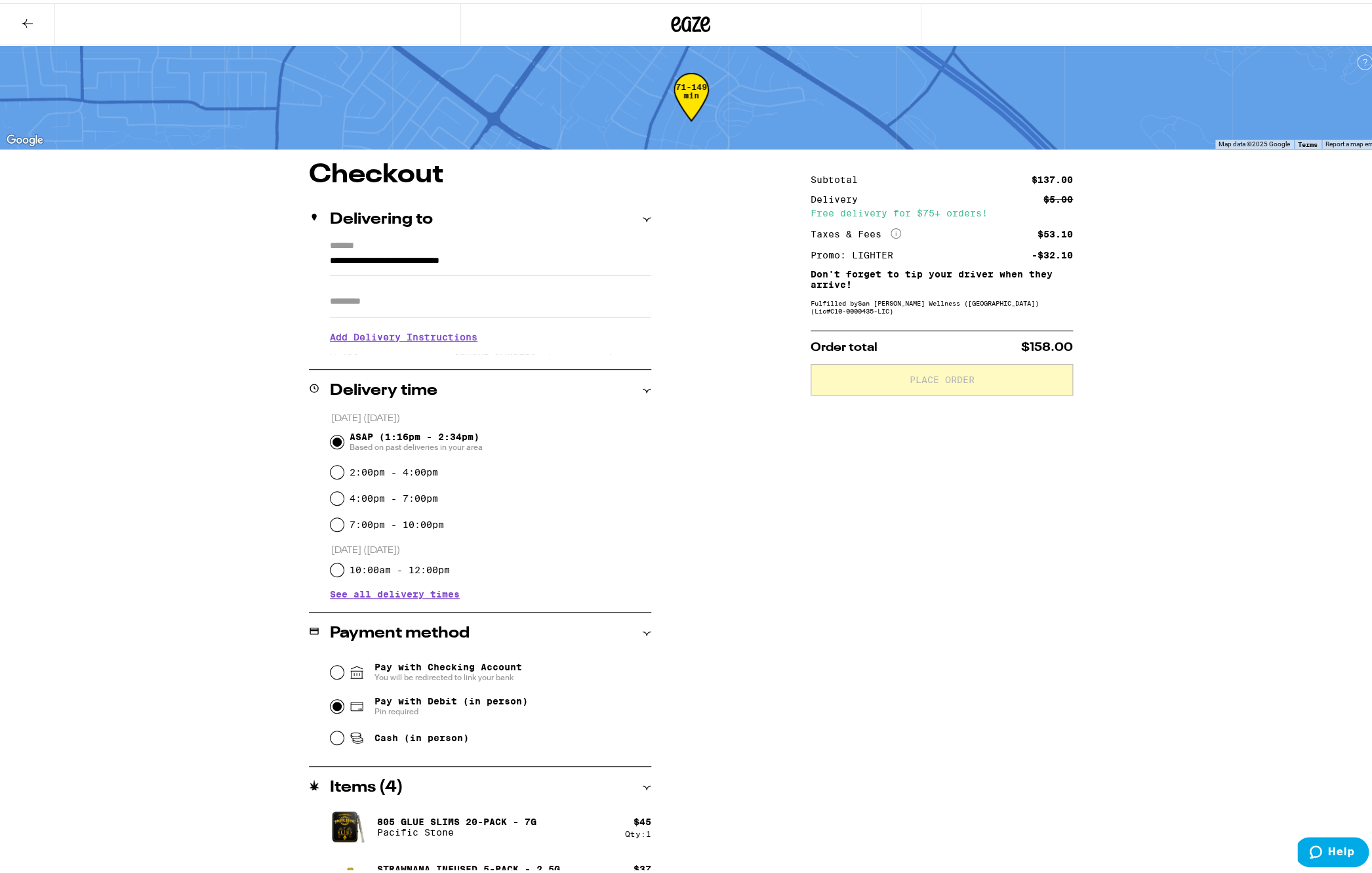
click at [332, 707] on input "Pay with Debit (in person) Pin required" at bounding box center [337, 703] width 13 height 13
radio input "true"
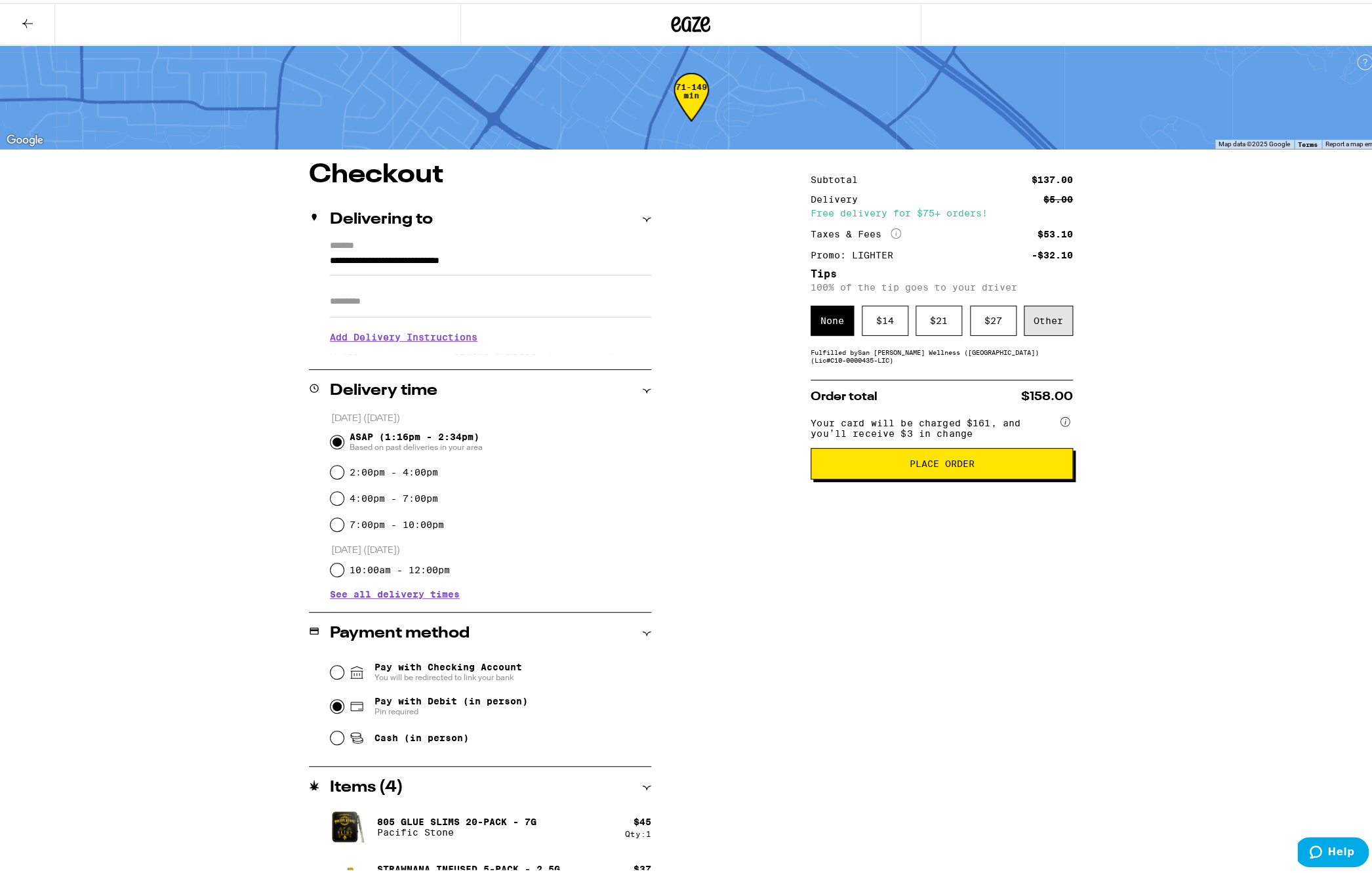
click at [1038, 320] on div "Other" at bounding box center [1048, 317] width 49 height 30
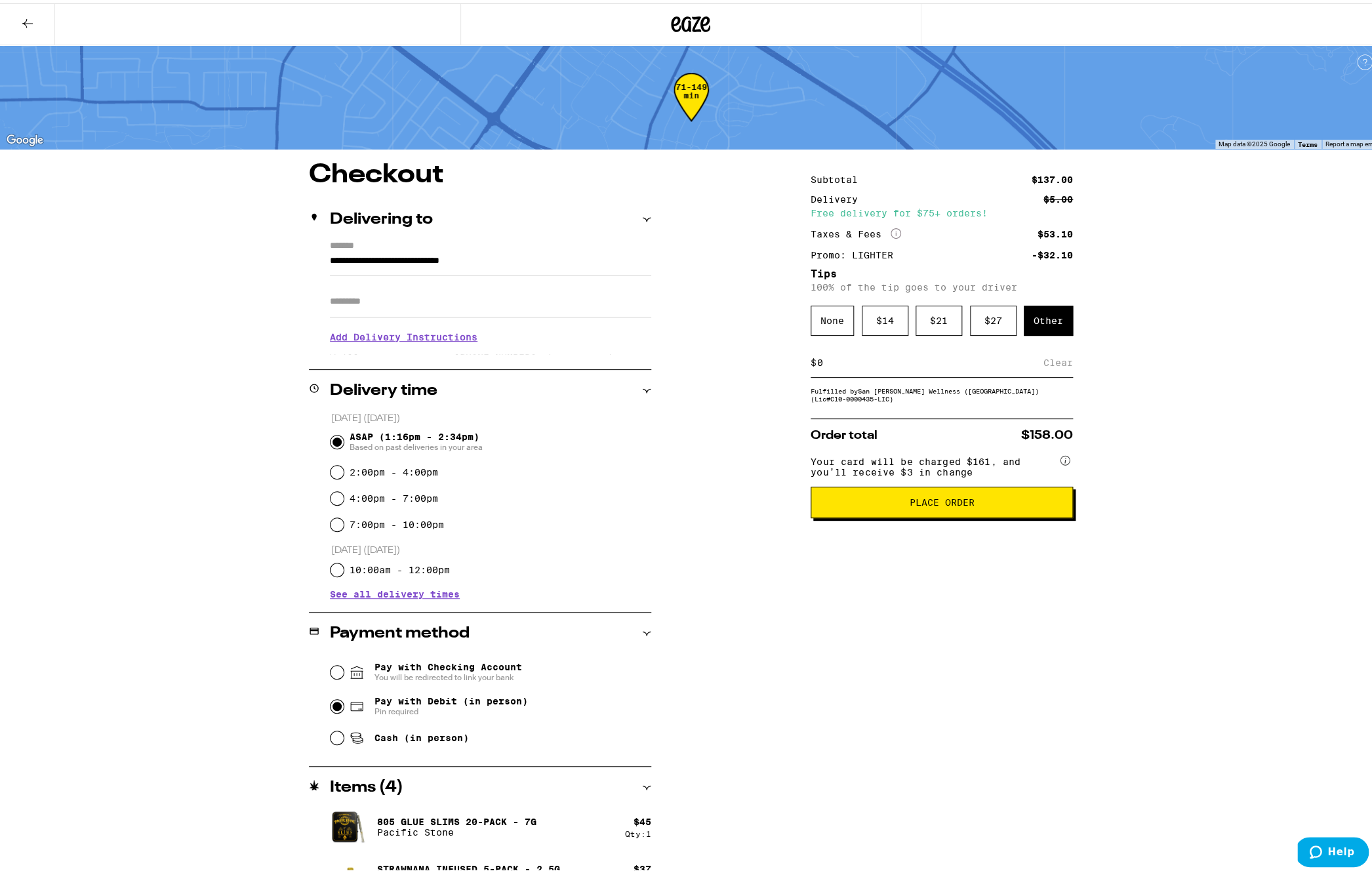
click at [1025, 351] on div "$ Clear" at bounding box center [942, 359] width 263 height 30
click at [1027, 361] on input at bounding box center [930, 359] width 227 height 12
type input "12"
click at [1054, 370] on div "Save" at bounding box center [1061, 359] width 24 height 29
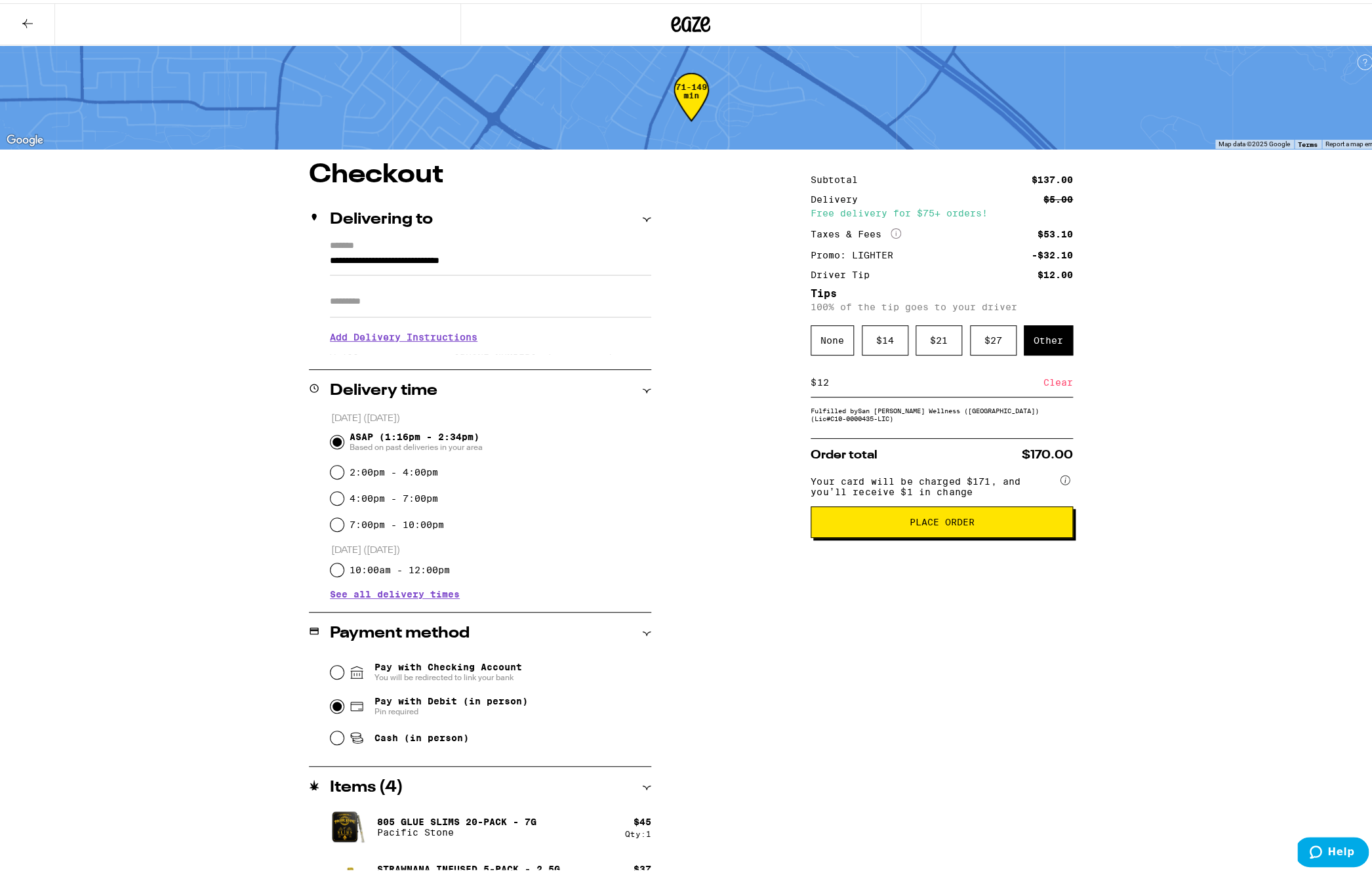
click at [887, 523] on span "Place Order" at bounding box center [942, 518] width 240 height 9
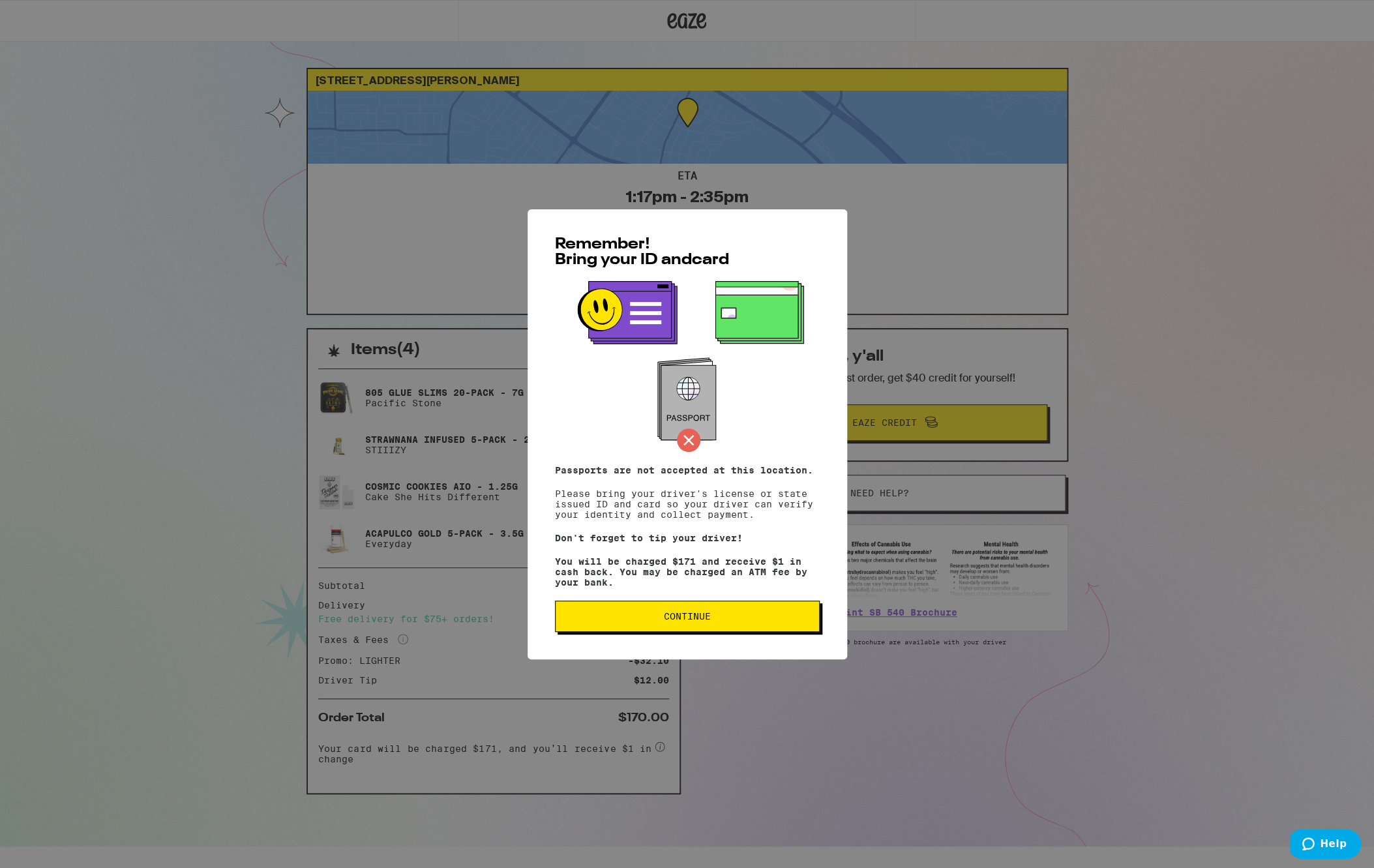
click at [716, 638] on div "Remember! Bring your ID and card Passports are not accepted at this location. P…" at bounding box center [687, 434] width 319 height 450
click at [714, 619] on span "Continue" at bounding box center [687, 616] width 243 height 9
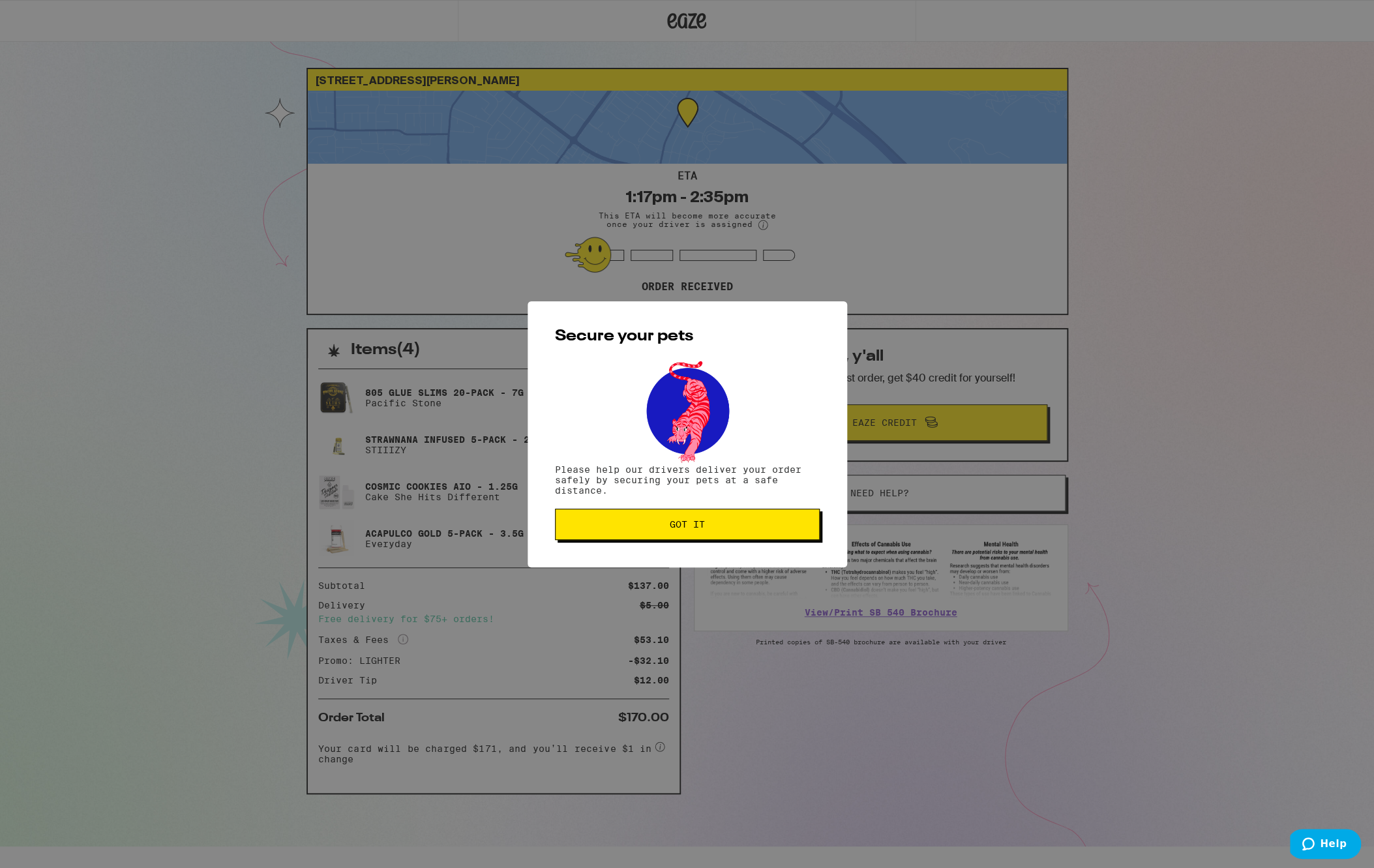
click at [731, 526] on span "Got it" at bounding box center [687, 524] width 243 height 9
